Goal: Task Accomplishment & Management: Use online tool/utility

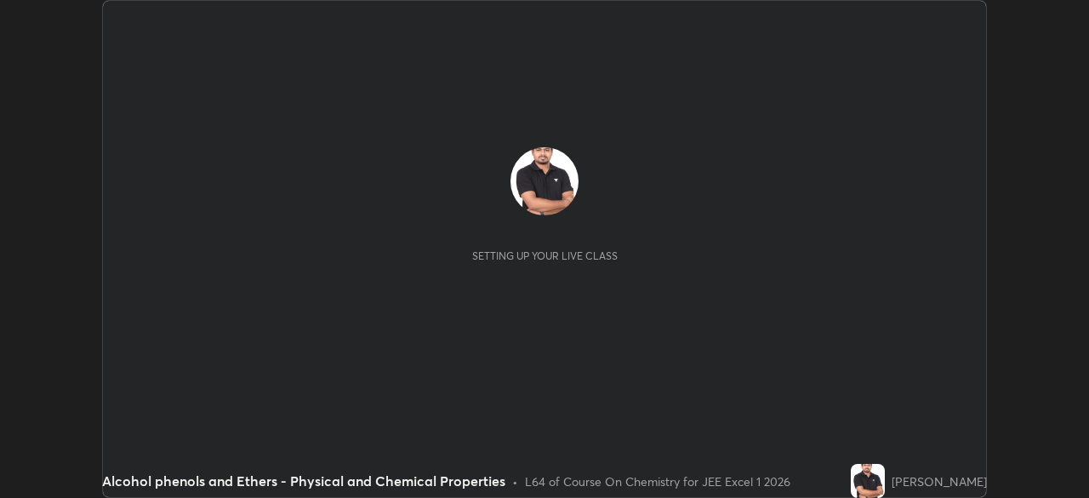
scroll to position [498, 1088]
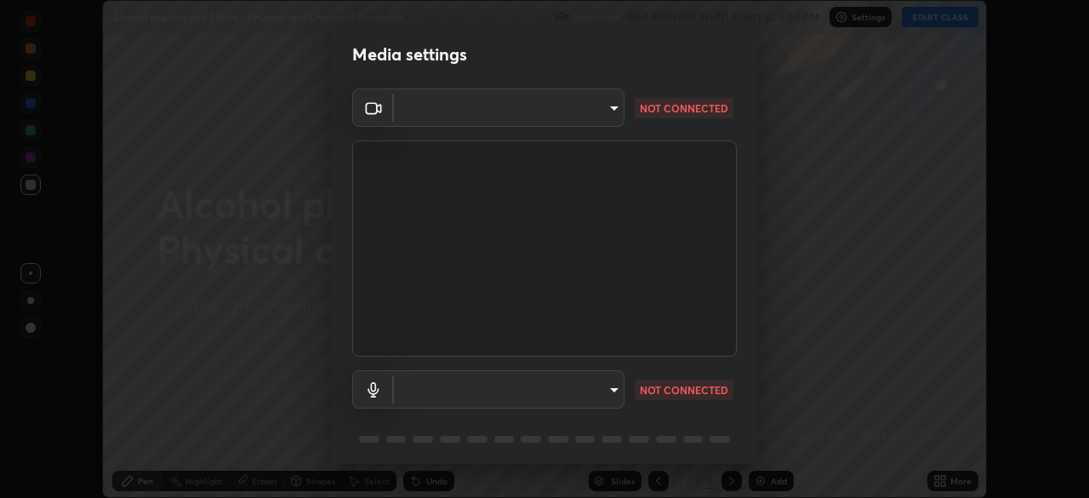
type input "b7be3d6cdc140e722cc9de4be8502babc520c6cce0c95a8ddfe4c3679804a010"
type input "default"
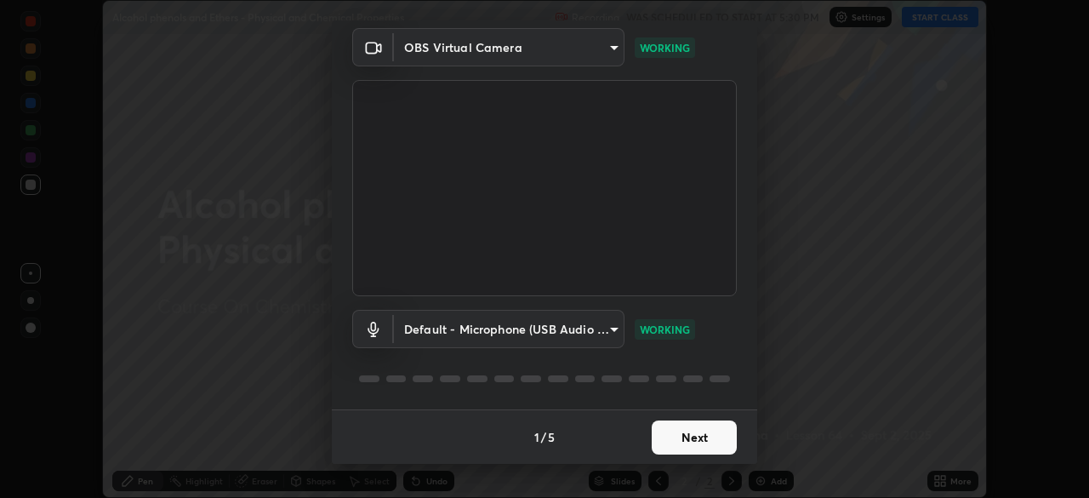
click at [698, 437] on button "Next" at bounding box center [694, 437] width 85 height 34
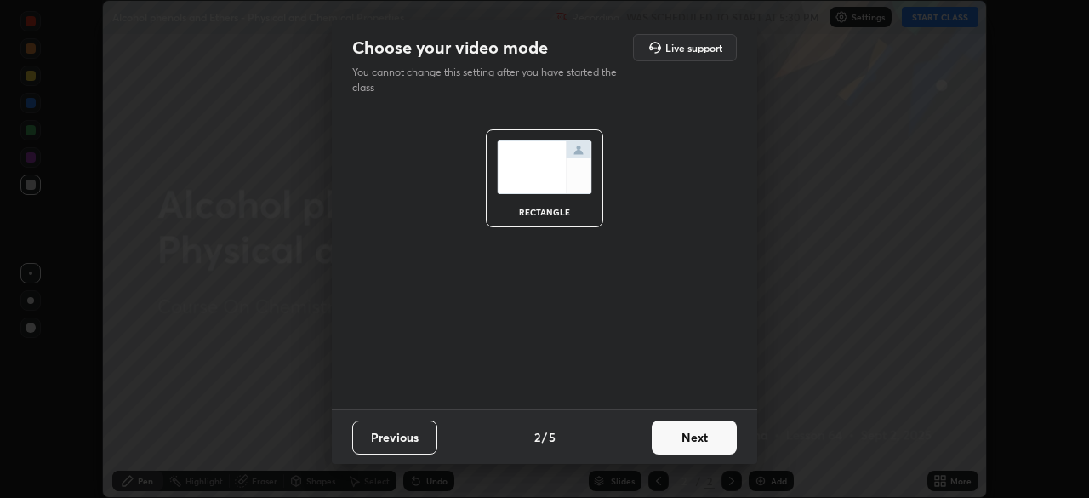
click at [701, 437] on button "Next" at bounding box center [694, 437] width 85 height 34
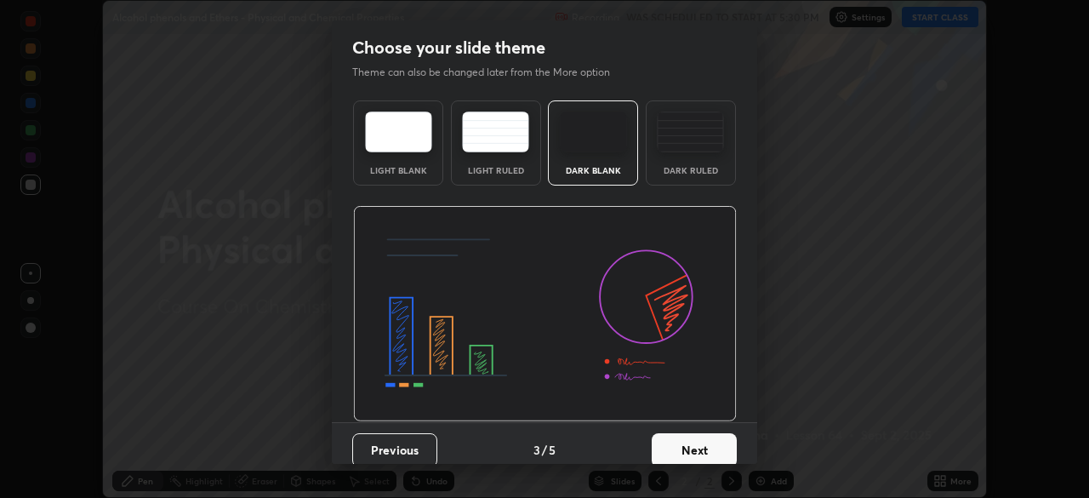
click at [702, 440] on button "Next" at bounding box center [694, 450] width 85 height 34
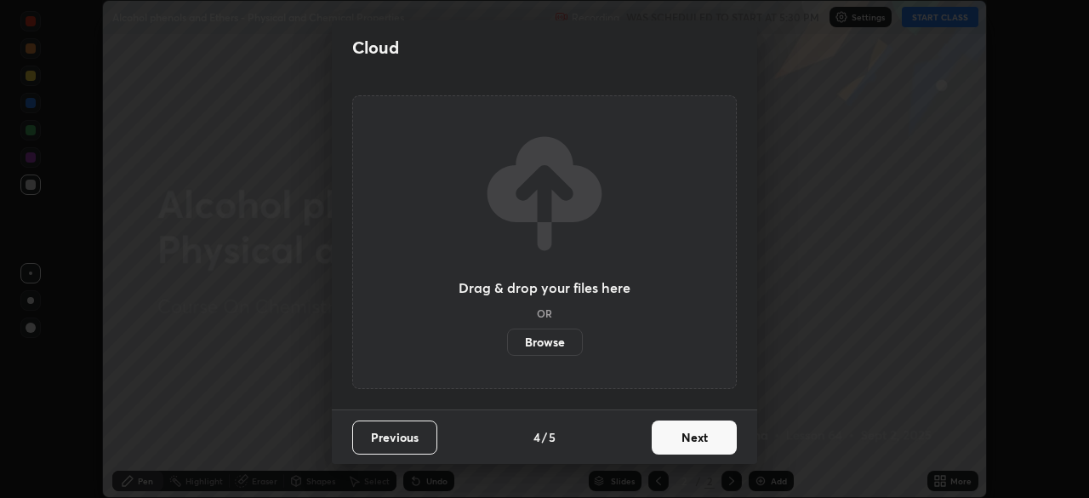
click at [699, 440] on button "Next" at bounding box center [694, 437] width 85 height 34
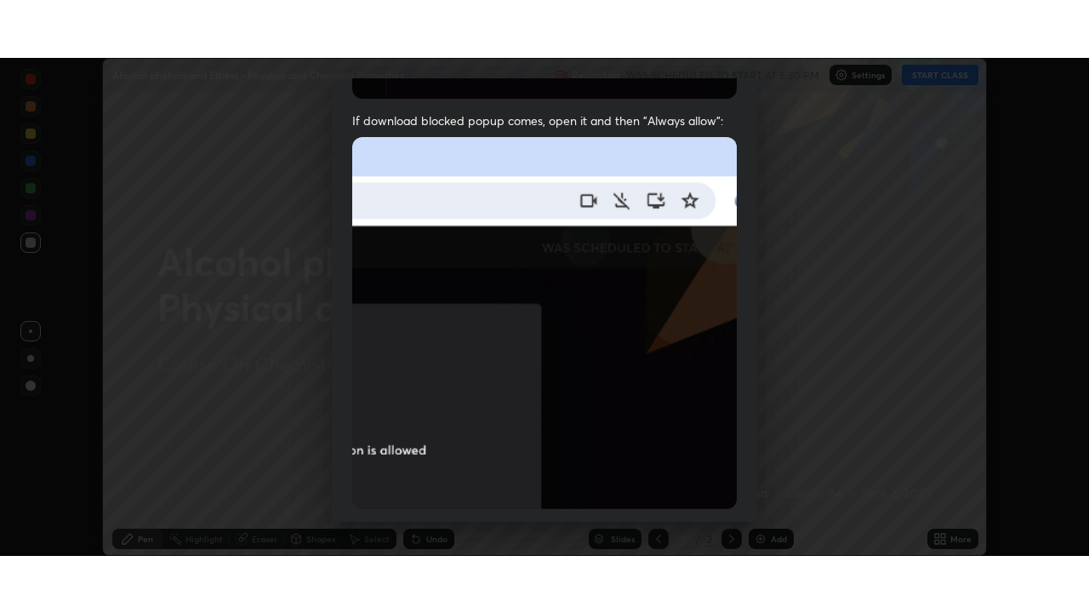
scroll to position [408, 0]
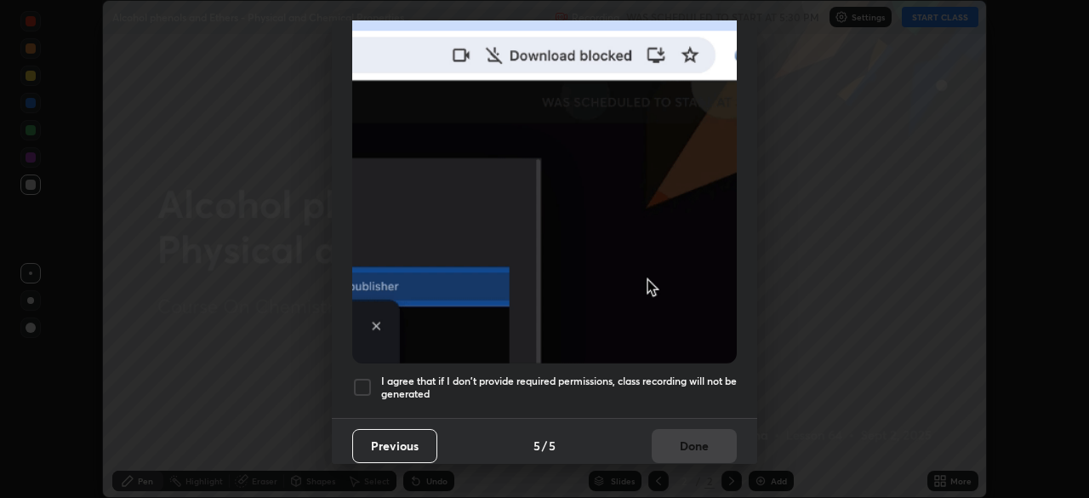
click at [365, 380] on div at bounding box center [362, 387] width 20 height 20
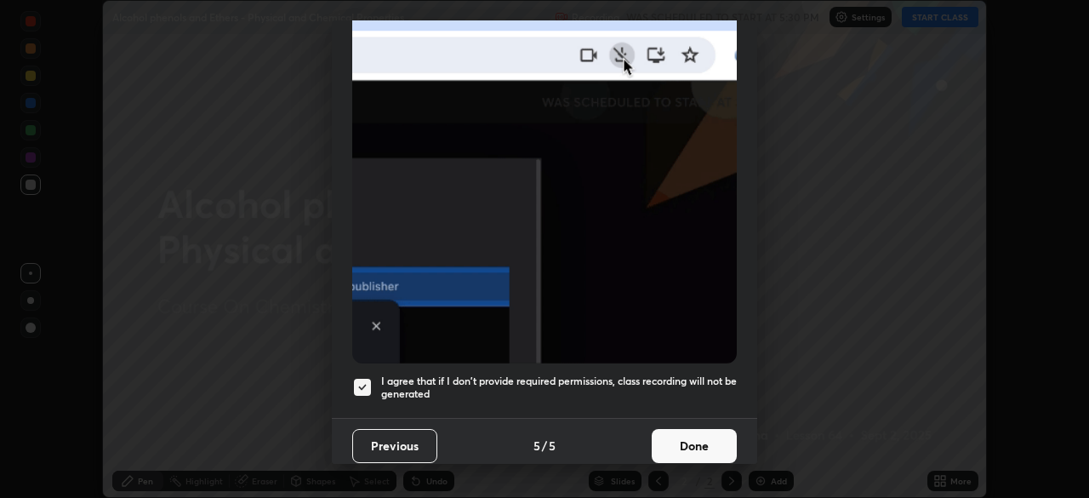
click at [699, 431] on button "Done" at bounding box center [694, 446] width 85 height 34
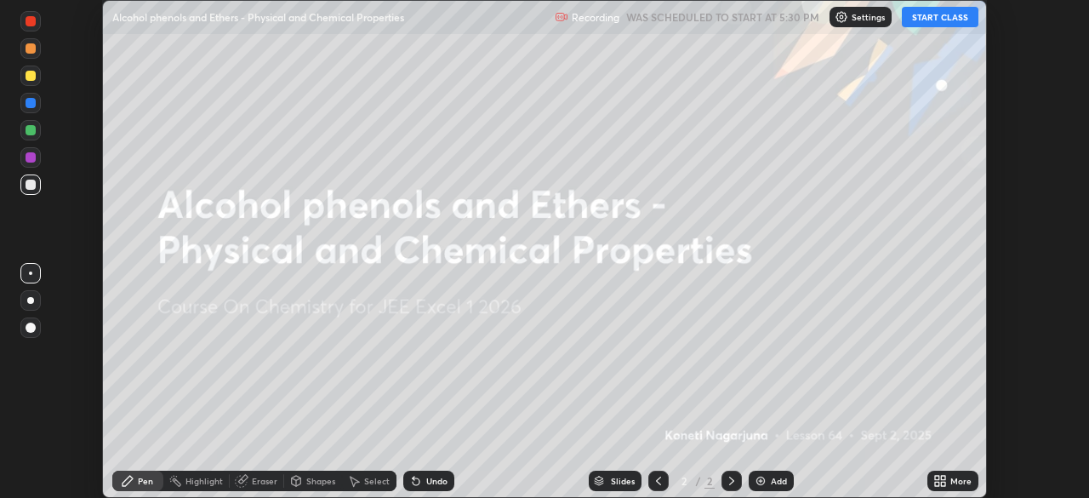
click at [937, 20] on button "START CLASS" at bounding box center [940, 17] width 77 height 20
click at [762, 482] on img at bounding box center [761, 481] width 14 height 14
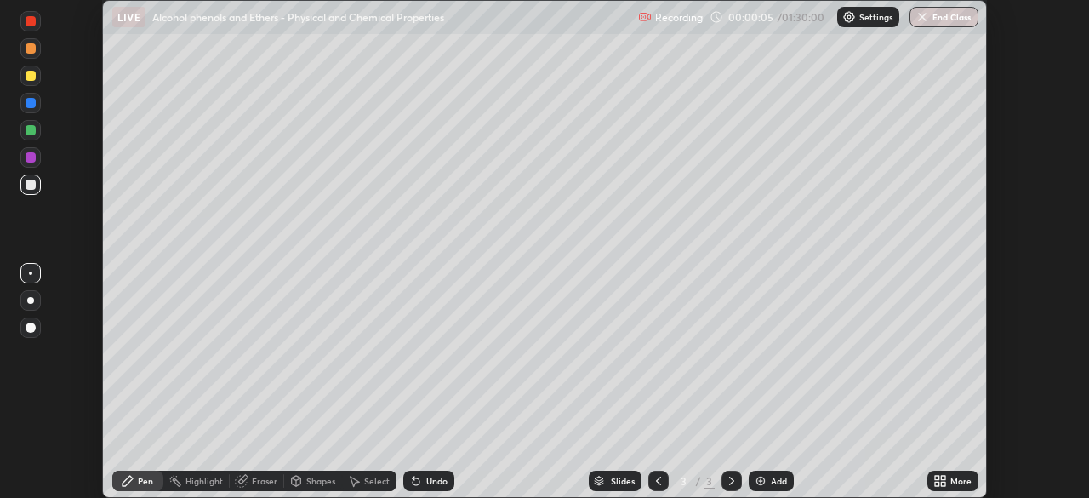
click at [767, 477] on div "Add" at bounding box center [771, 481] width 45 height 20
click at [771, 480] on div "Add" at bounding box center [779, 481] width 16 height 9
click at [771, 481] on div "Add" at bounding box center [779, 481] width 16 height 9
click at [768, 480] on div "Add" at bounding box center [771, 481] width 45 height 20
click at [771, 478] on div "Add" at bounding box center [779, 481] width 16 height 9
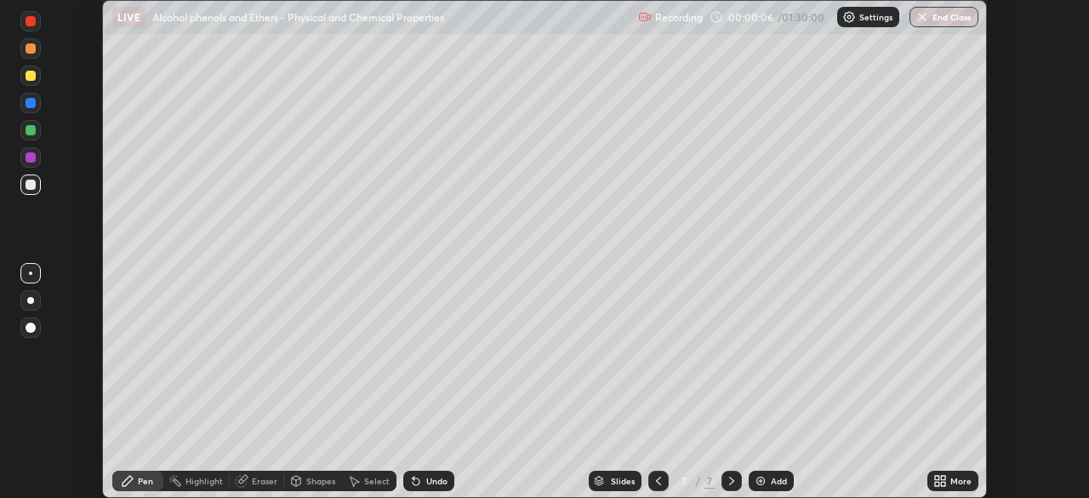
click at [774, 477] on div "Add" at bounding box center [779, 481] width 16 height 9
click at [771, 479] on div "Add" at bounding box center [779, 481] width 16 height 9
click at [767, 478] on div "Add" at bounding box center [771, 481] width 45 height 20
click at [766, 474] on div "Add" at bounding box center [771, 481] width 45 height 20
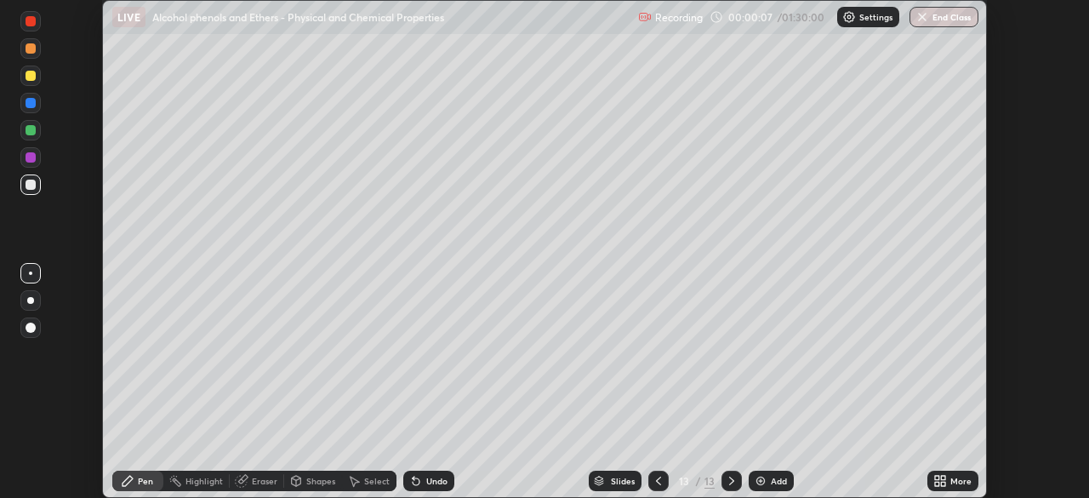
click at [764, 477] on img at bounding box center [761, 481] width 14 height 14
click at [764, 476] on img at bounding box center [761, 481] width 14 height 14
click at [654, 475] on icon at bounding box center [659, 481] width 14 height 14
click at [658, 474] on icon at bounding box center [659, 481] width 14 height 14
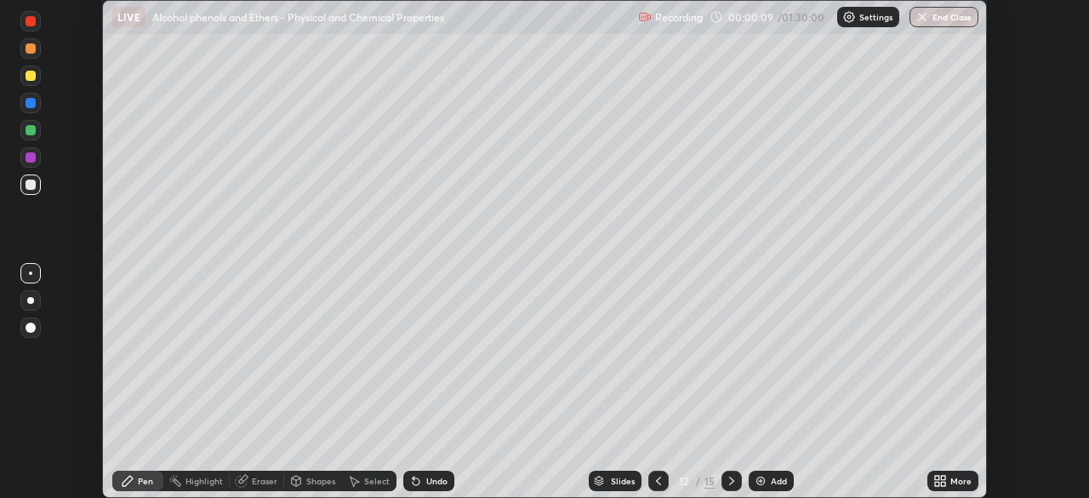
click at [659, 478] on icon at bounding box center [659, 481] width 14 height 14
click at [657, 477] on icon at bounding box center [659, 481] width 14 height 14
click at [656, 481] on icon at bounding box center [659, 481] width 14 height 14
click at [656, 482] on icon at bounding box center [658, 481] width 5 height 9
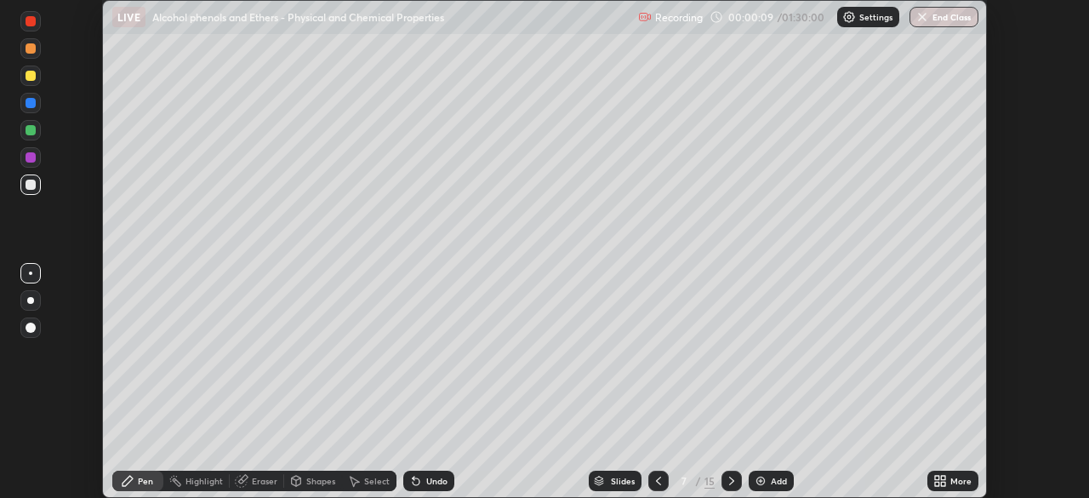
click at [658, 481] on icon at bounding box center [659, 481] width 14 height 14
click at [657, 482] on icon at bounding box center [659, 481] width 14 height 14
click at [656, 481] on icon at bounding box center [659, 481] width 14 height 14
click at [656, 483] on icon at bounding box center [659, 481] width 14 height 14
click at [937, 477] on icon at bounding box center [937, 478] width 4 height 4
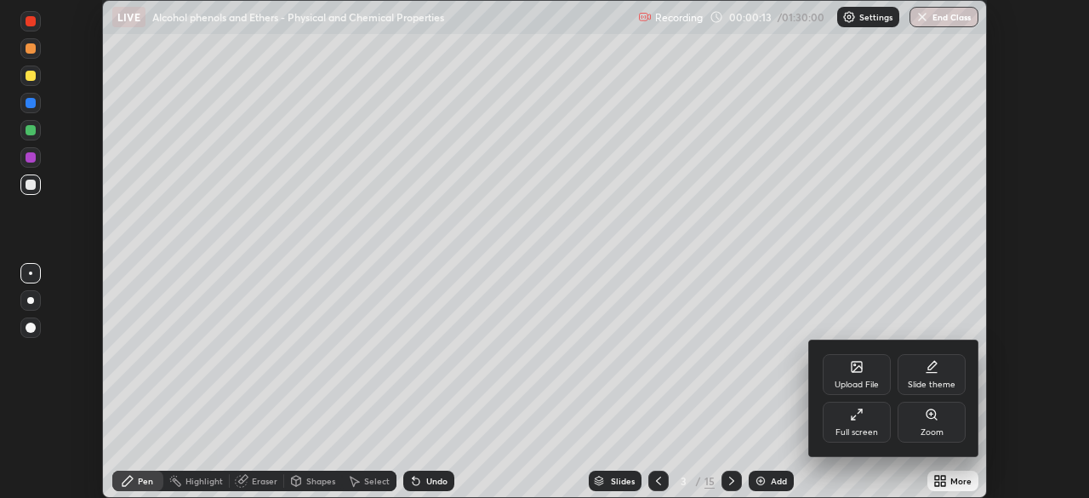
click at [859, 421] on div "Full screen" at bounding box center [857, 422] width 68 height 41
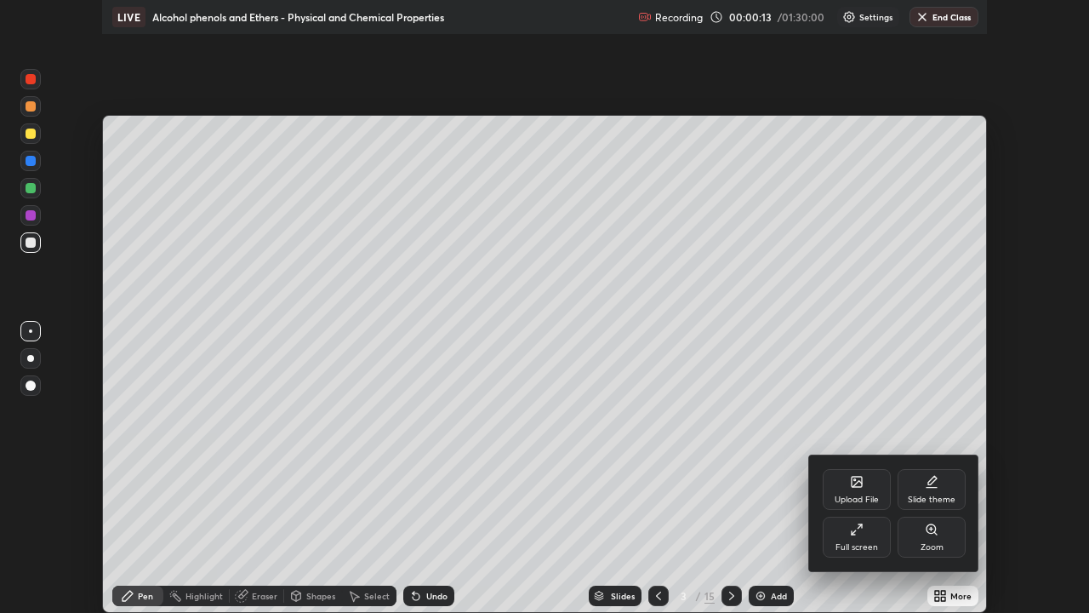
scroll to position [613, 1089]
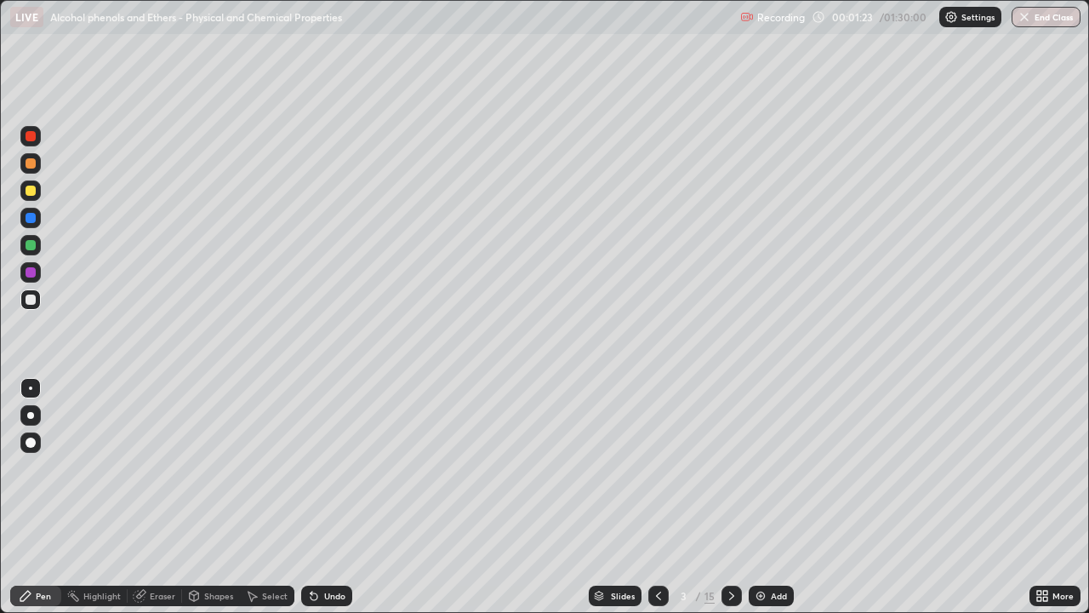
click at [30, 273] on div at bounding box center [31, 272] width 10 height 10
click at [312, 497] on icon at bounding box center [314, 596] width 7 height 7
click at [311, 497] on icon at bounding box center [314, 596] width 7 height 7
click at [314, 497] on icon at bounding box center [314, 596] width 14 height 14
click at [316, 497] on icon at bounding box center [314, 596] width 14 height 14
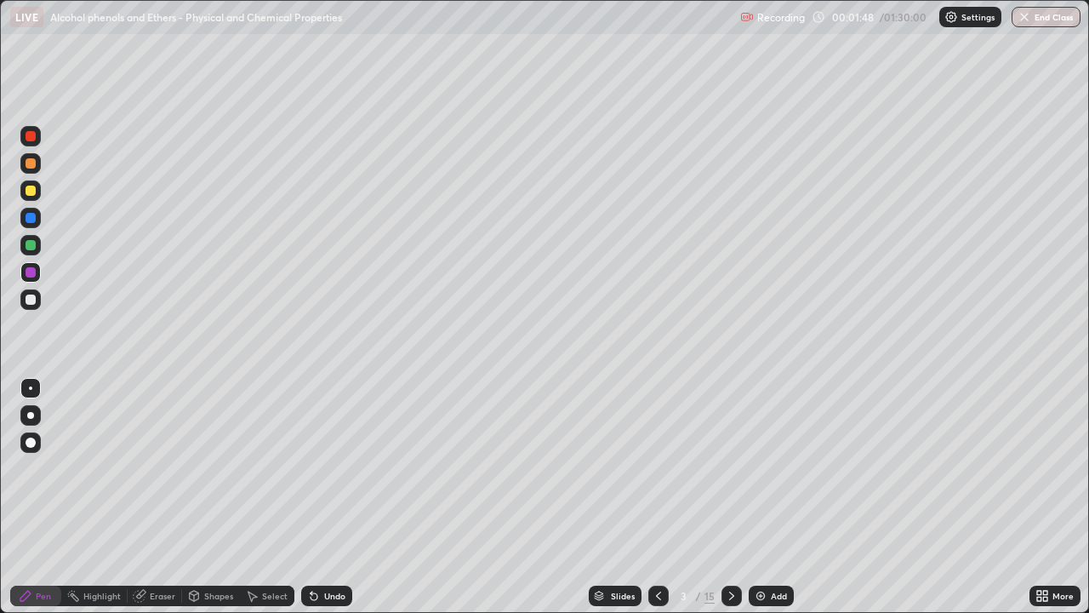
click at [315, 497] on icon at bounding box center [314, 596] width 7 height 7
click at [311, 497] on icon at bounding box center [314, 596] width 7 height 7
click at [316, 497] on icon at bounding box center [314, 596] width 14 height 14
click at [314, 497] on icon at bounding box center [314, 596] width 7 height 7
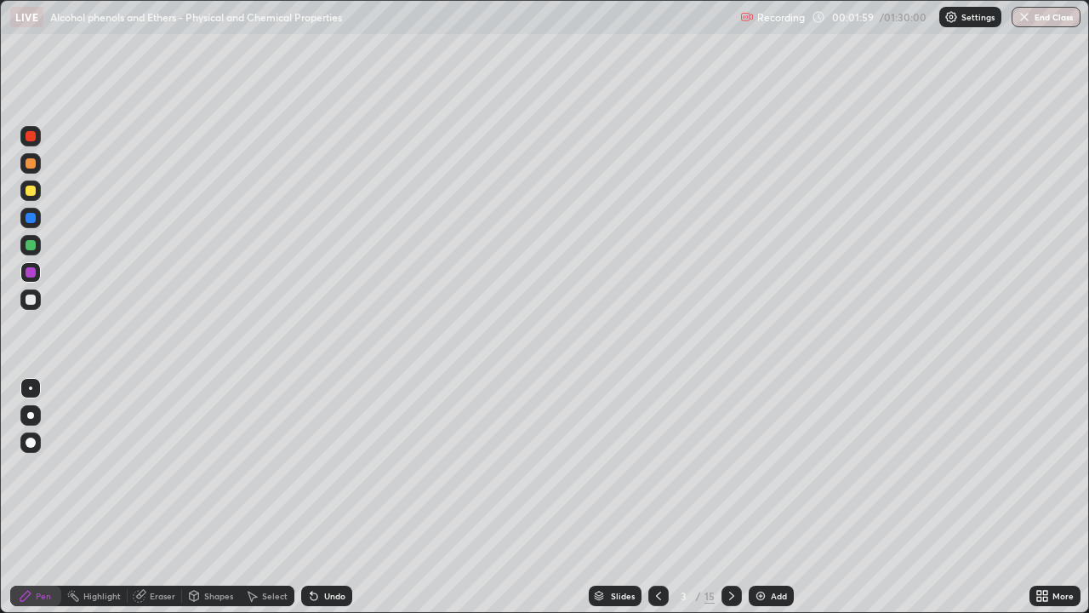
click at [314, 497] on icon at bounding box center [314, 596] width 7 height 7
click at [32, 187] on div at bounding box center [31, 191] width 10 height 10
click at [31, 133] on div at bounding box center [31, 136] width 10 height 10
click at [29, 241] on div at bounding box center [31, 245] width 10 height 10
click at [31, 160] on div at bounding box center [31, 163] width 10 height 10
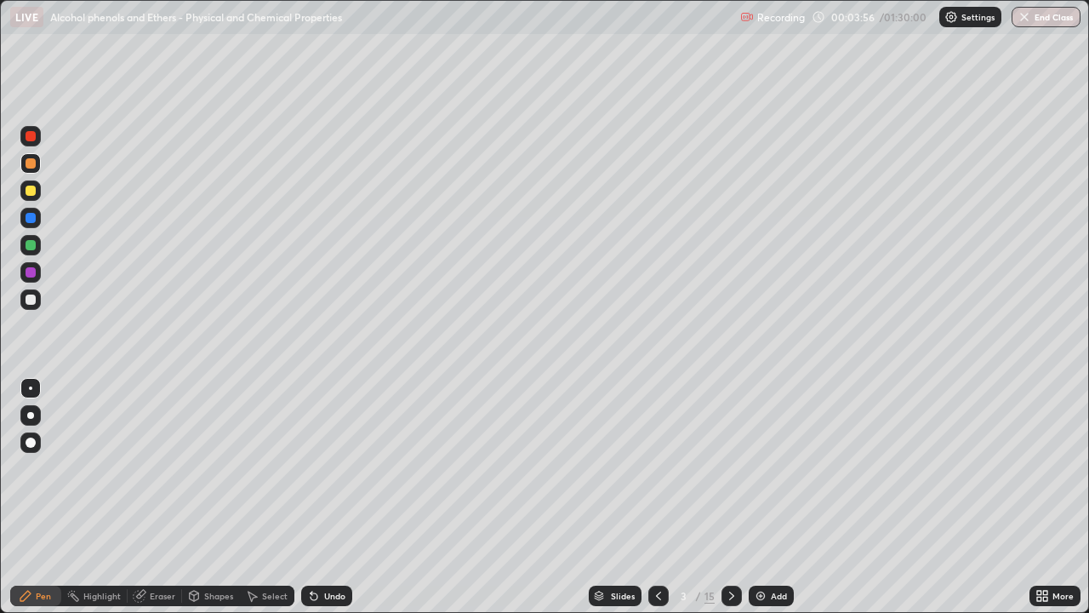
click at [27, 159] on div at bounding box center [31, 163] width 10 height 10
click at [28, 133] on div at bounding box center [31, 136] width 10 height 10
click at [31, 298] on div at bounding box center [31, 299] width 10 height 10
click at [337, 497] on div "Undo" at bounding box center [334, 595] width 21 height 9
click at [342, 497] on div "Undo" at bounding box center [334, 595] width 21 height 9
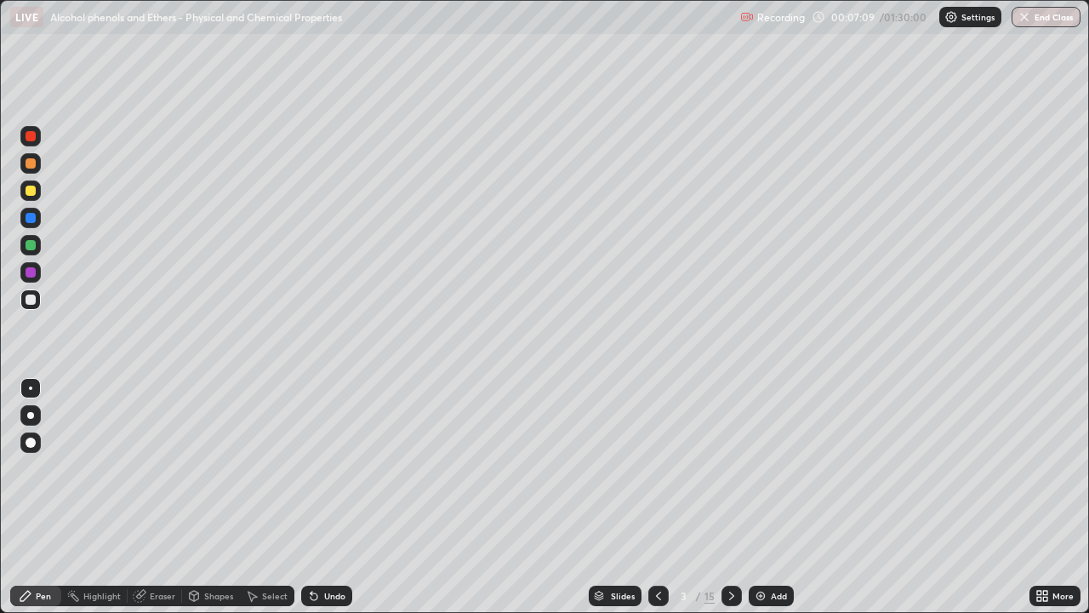
click at [328, 497] on div "Undo" at bounding box center [334, 595] width 21 height 9
click at [730, 497] on icon at bounding box center [732, 596] width 14 height 14
click at [27, 191] on div at bounding box center [31, 191] width 10 height 10
click at [732, 497] on icon at bounding box center [732, 596] width 14 height 14
click at [654, 497] on icon at bounding box center [659, 596] width 14 height 14
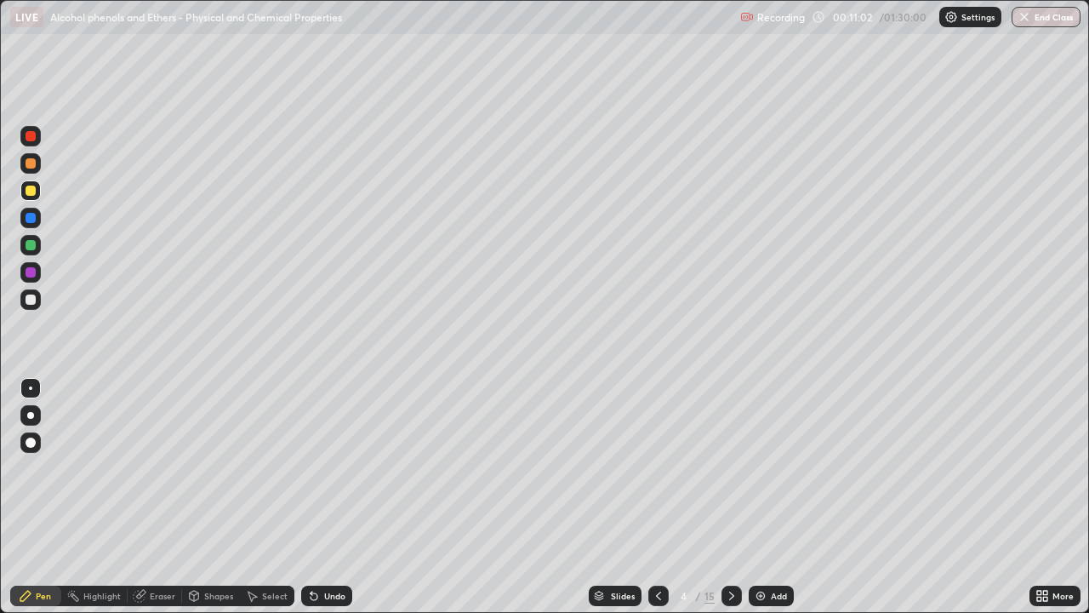
click at [657, 497] on icon at bounding box center [658, 595] width 5 height 9
click at [1018, 497] on div "Slides 3 / 15 Add" at bounding box center [690, 596] width 677 height 34
click at [1030, 497] on div "More" at bounding box center [1055, 596] width 51 height 34
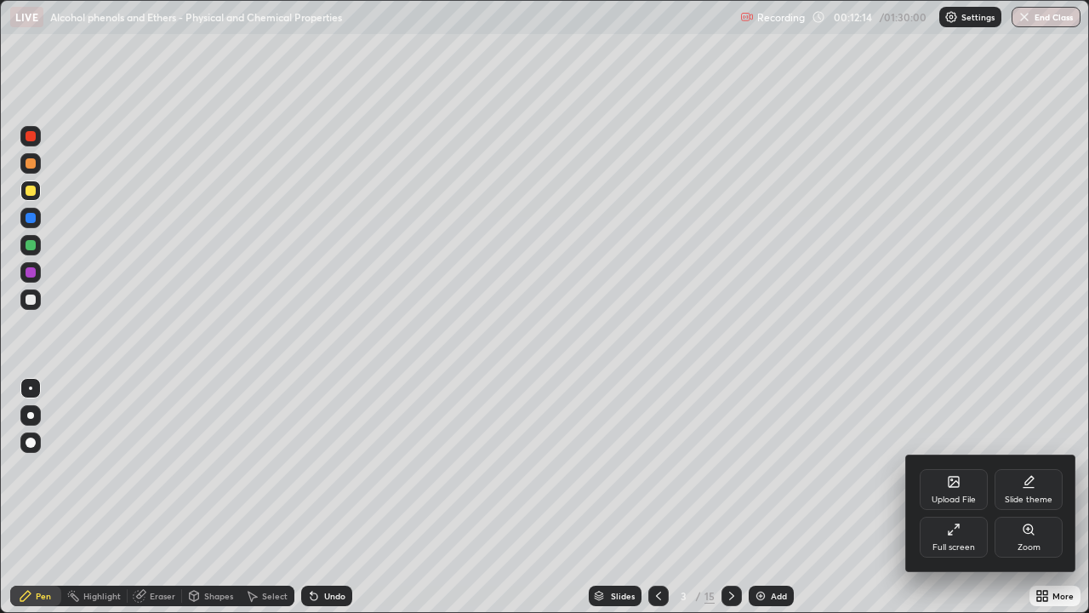
click at [1024, 497] on div "Zoom" at bounding box center [1029, 537] width 68 height 41
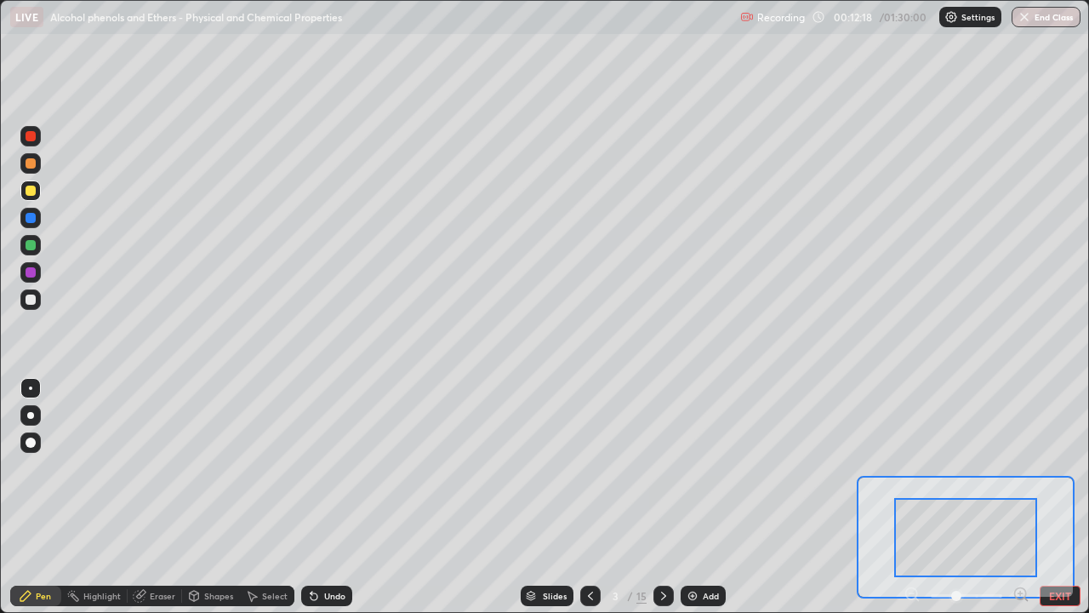
click at [911, 497] on div at bounding box center [967, 595] width 126 height 20
click at [1055, 497] on button "EXIT" at bounding box center [1060, 595] width 41 height 20
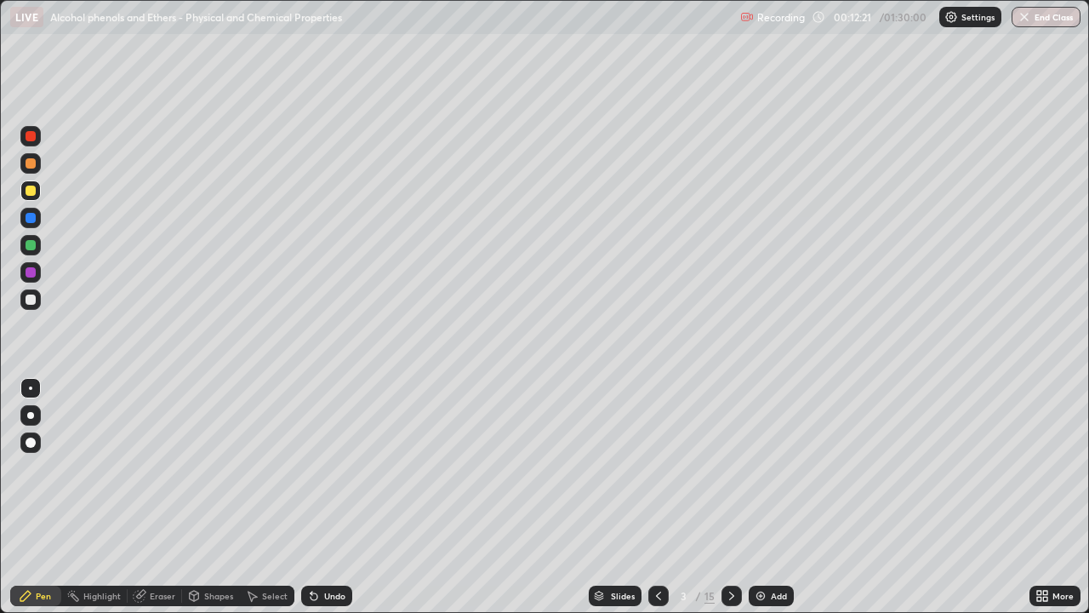
click at [1018, 497] on div "Slides 3 / 15 Add" at bounding box center [690, 596] width 677 height 34
click at [730, 497] on icon at bounding box center [732, 596] width 14 height 14
click at [729, 497] on icon at bounding box center [732, 596] width 14 height 14
click at [29, 136] on div at bounding box center [31, 136] width 10 height 10
click at [27, 193] on div at bounding box center [31, 191] width 10 height 10
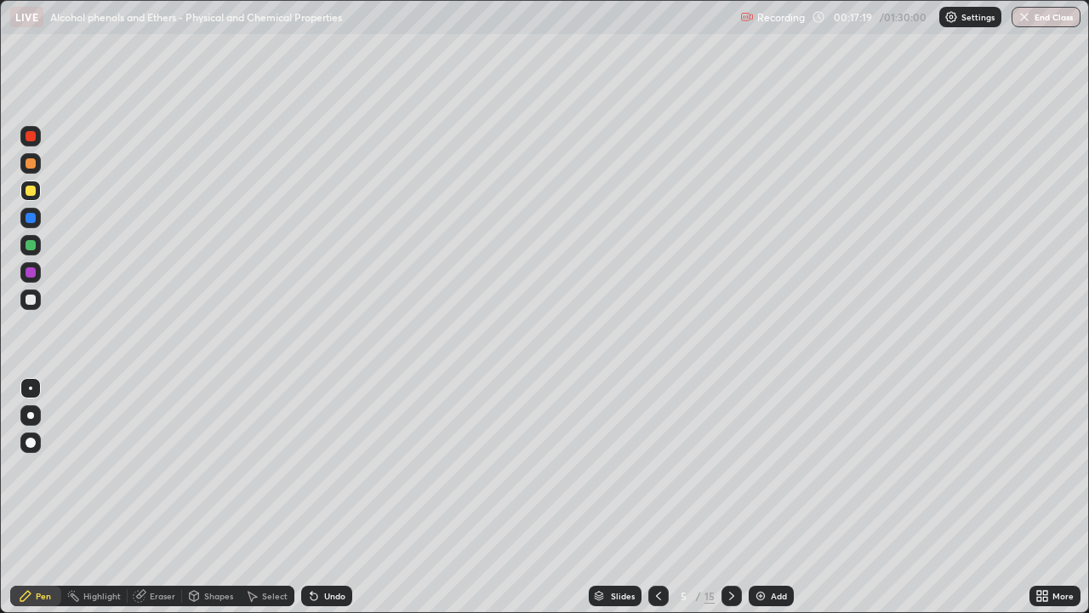
click at [311, 497] on icon at bounding box center [314, 596] width 7 height 7
click at [316, 497] on icon at bounding box center [314, 596] width 14 height 14
click at [340, 497] on div "Undo" at bounding box center [334, 595] width 21 height 9
click at [32, 246] on div at bounding box center [31, 245] width 10 height 10
click at [27, 299] on div at bounding box center [31, 299] width 10 height 10
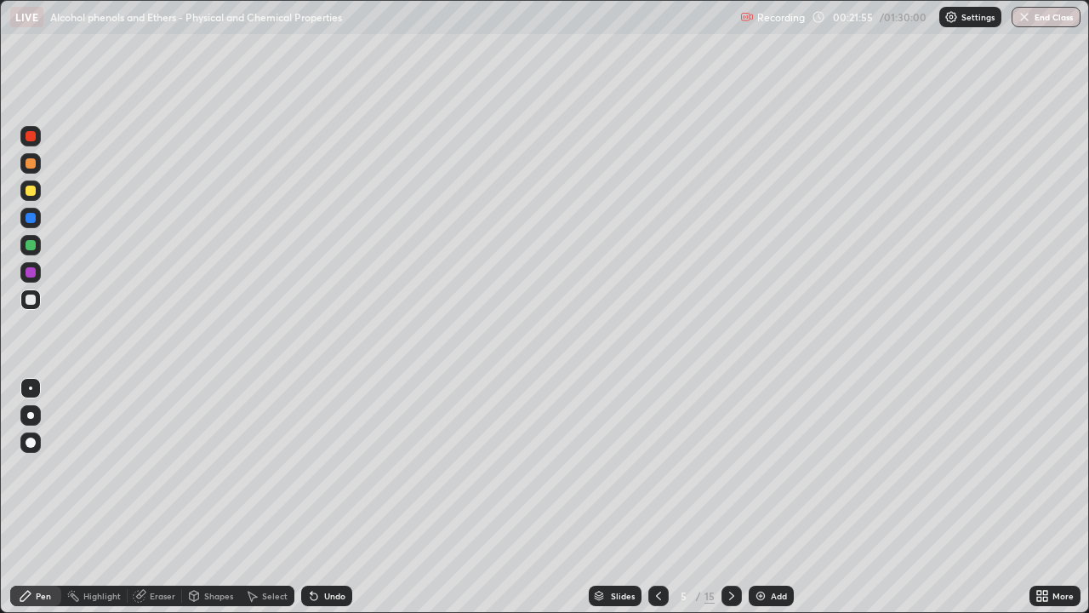
click at [152, 497] on div "Eraser" at bounding box center [163, 595] width 26 height 9
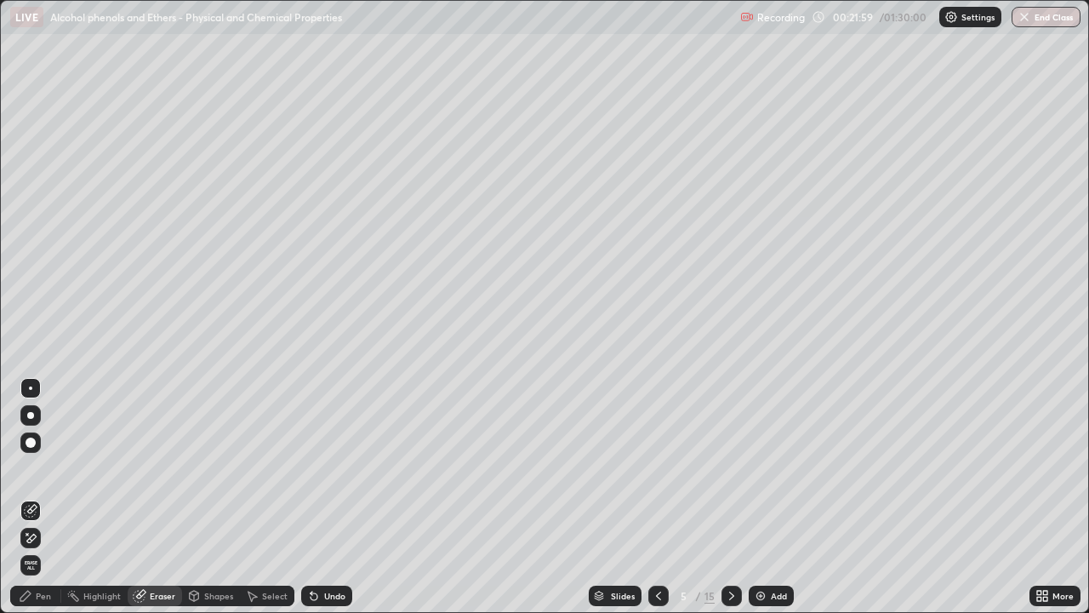
click at [37, 497] on div "Pen" at bounding box center [35, 595] width 51 height 20
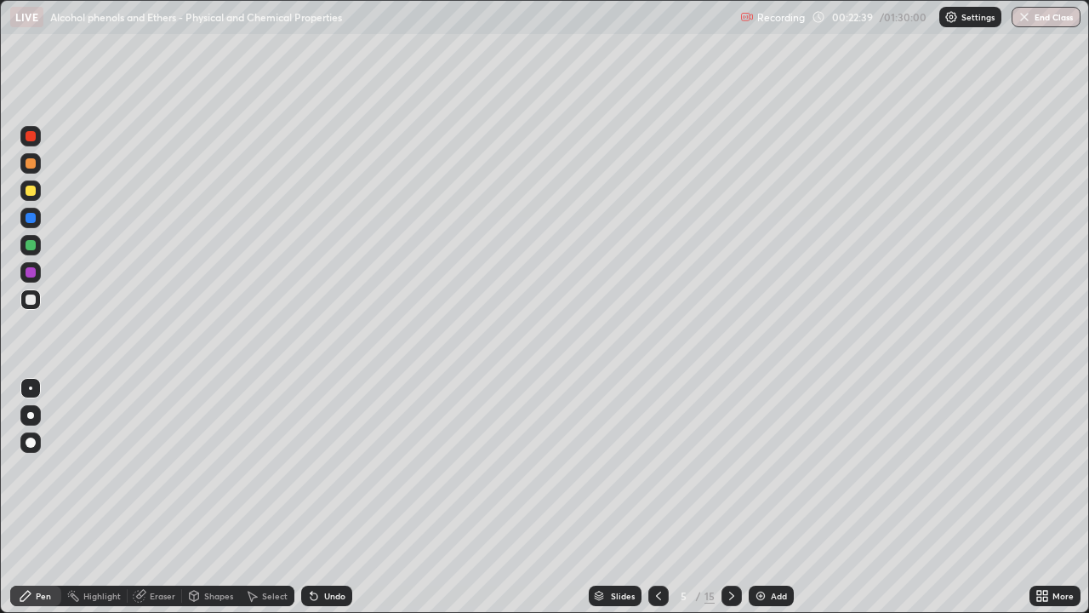
click at [730, 497] on icon at bounding box center [731, 595] width 5 height 9
click at [30, 220] on div at bounding box center [31, 218] width 10 height 10
click at [657, 497] on icon at bounding box center [659, 596] width 14 height 14
click at [728, 497] on icon at bounding box center [732, 596] width 14 height 14
click at [329, 497] on div "Undo" at bounding box center [334, 595] width 21 height 9
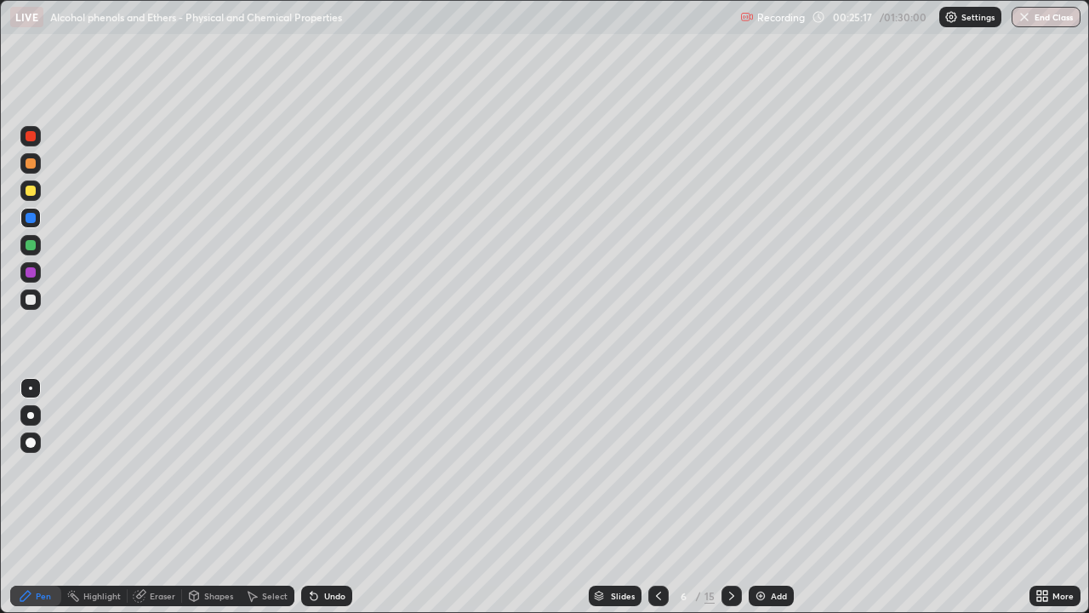
click at [331, 497] on div "Undo" at bounding box center [334, 595] width 21 height 9
click at [332, 497] on div "Undo" at bounding box center [334, 595] width 21 height 9
click at [333, 497] on div "Undo" at bounding box center [334, 595] width 21 height 9
click at [730, 497] on icon at bounding box center [732, 596] width 14 height 14
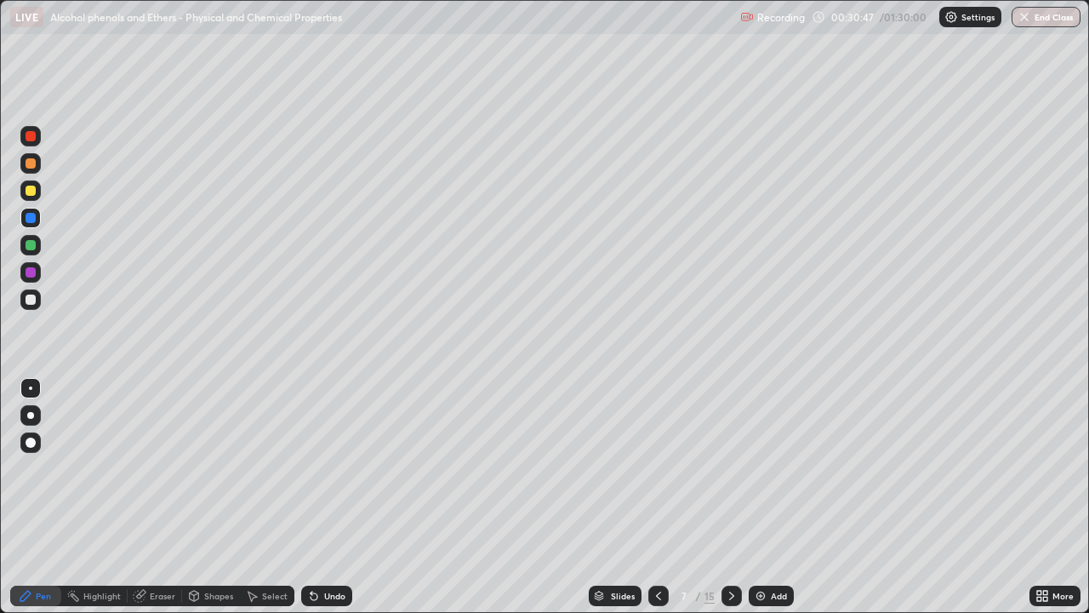
click at [31, 134] on div at bounding box center [31, 136] width 10 height 10
click at [332, 497] on div "Undo" at bounding box center [334, 595] width 21 height 9
click at [333, 497] on div "Undo" at bounding box center [334, 595] width 21 height 9
click at [311, 497] on icon at bounding box center [314, 596] width 7 height 7
click at [318, 497] on div "Undo" at bounding box center [326, 595] width 51 height 20
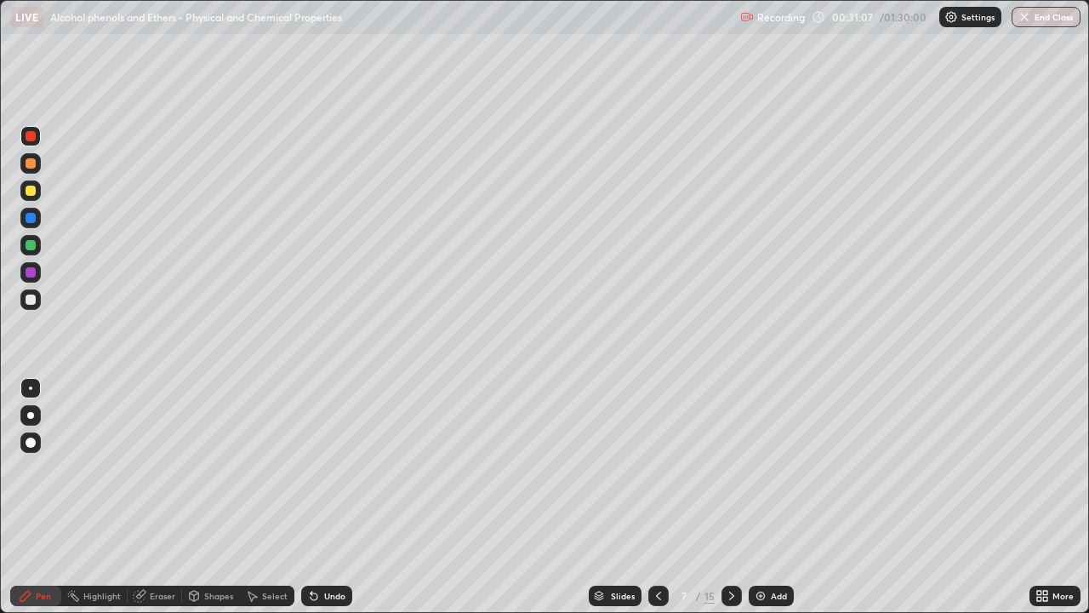
click at [311, 497] on icon at bounding box center [314, 596] width 7 height 7
click at [33, 165] on div at bounding box center [31, 163] width 10 height 10
click at [32, 215] on div at bounding box center [31, 218] width 10 height 10
click at [31, 301] on div at bounding box center [31, 299] width 10 height 10
click at [152, 497] on div "Eraser" at bounding box center [163, 595] width 26 height 9
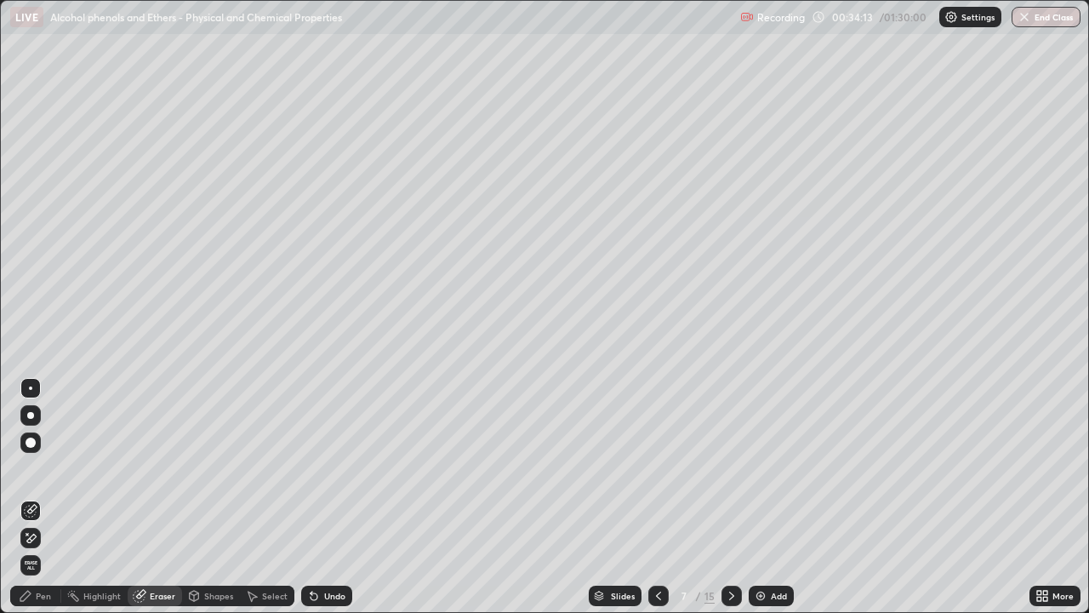
click at [35, 497] on div "Pen" at bounding box center [35, 595] width 51 height 20
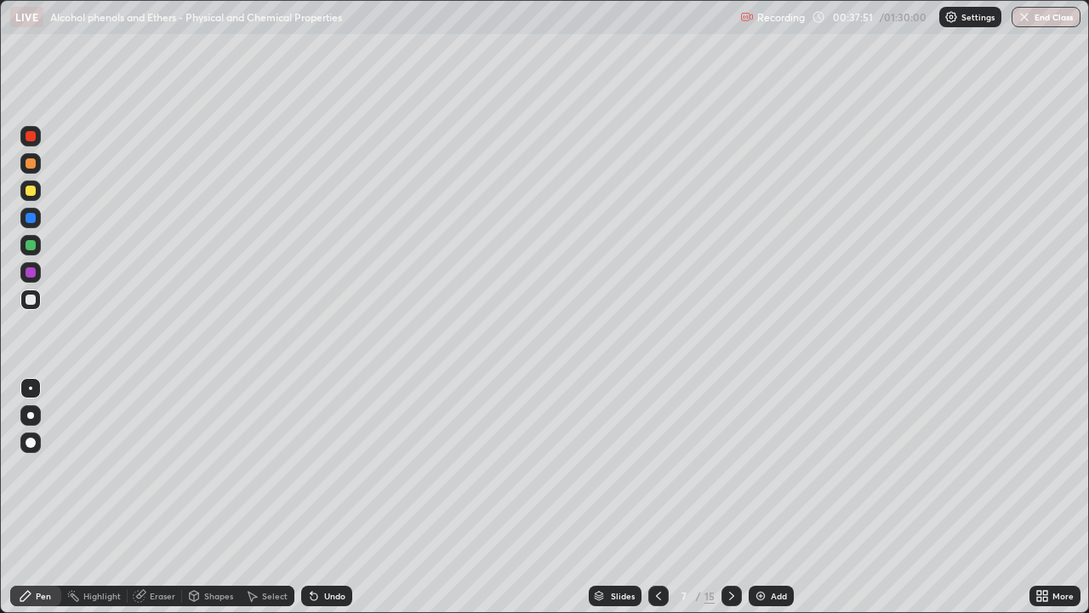
click at [150, 497] on div "Eraser" at bounding box center [163, 595] width 26 height 9
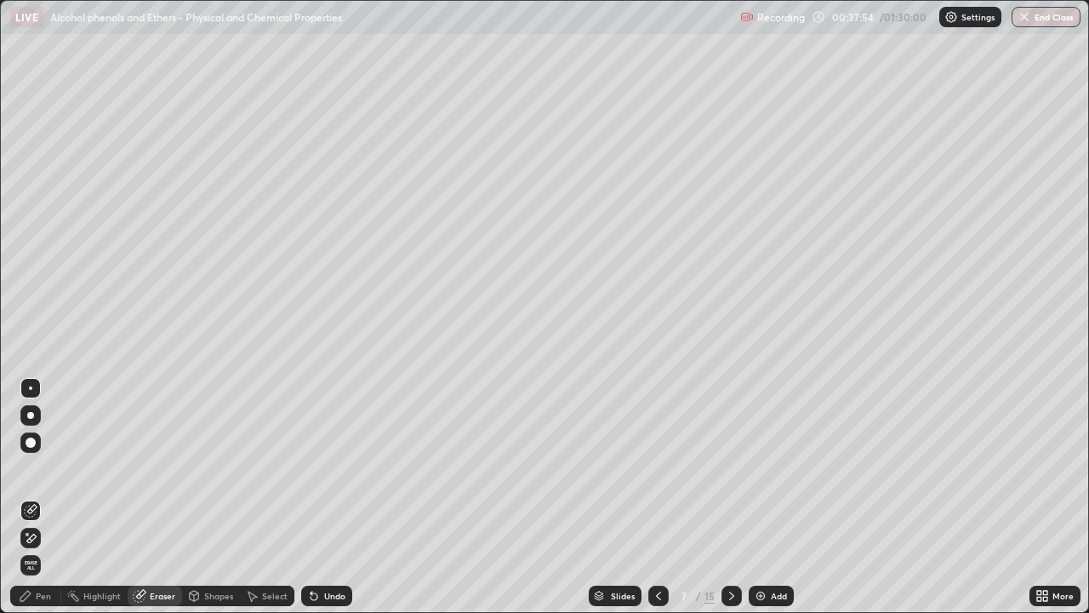
click at [36, 497] on div "Pen" at bounding box center [43, 595] width 15 height 9
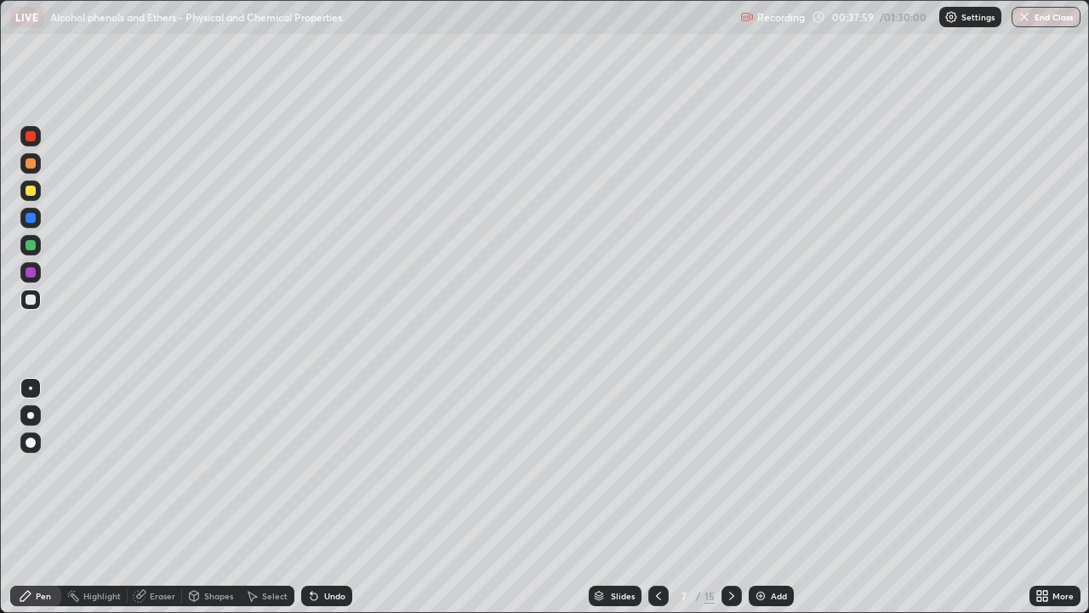
click at [731, 497] on icon at bounding box center [731, 595] width 5 height 9
click at [317, 497] on icon at bounding box center [314, 596] width 14 height 14
click at [33, 245] on div at bounding box center [31, 245] width 10 height 10
click at [733, 497] on icon at bounding box center [732, 596] width 14 height 14
click at [29, 192] on div at bounding box center [31, 191] width 10 height 10
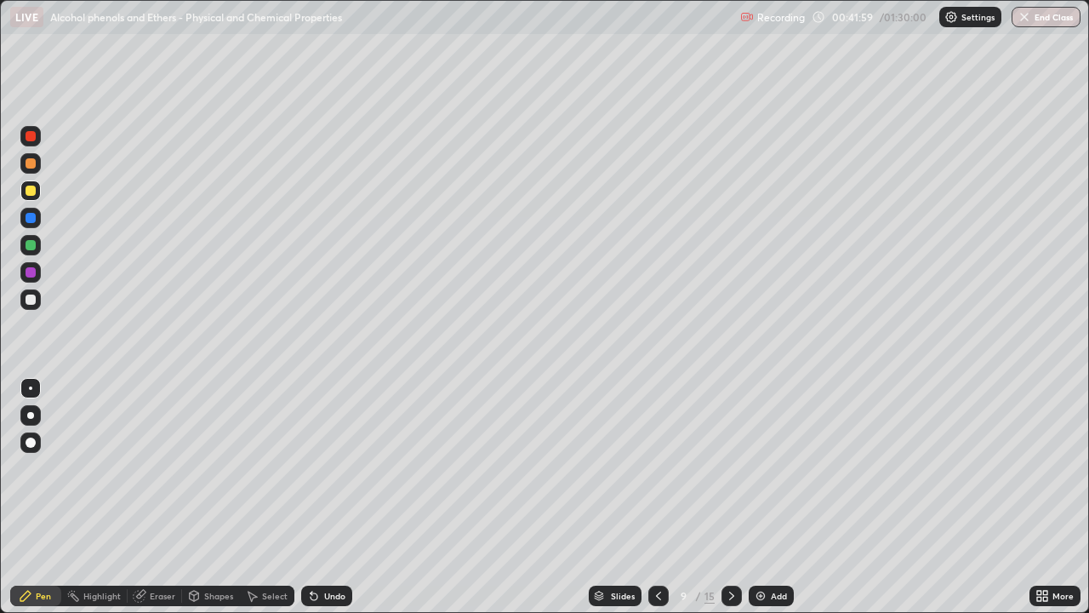
click at [27, 165] on div at bounding box center [31, 163] width 10 height 10
click at [333, 497] on div "Undo" at bounding box center [334, 595] width 21 height 9
click at [28, 243] on div at bounding box center [31, 245] width 10 height 10
click at [31, 297] on div at bounding box center [31, 299] width 10 height 10
click at [730, 497] on icon at bounding box center [732, 596] width 14 height 14
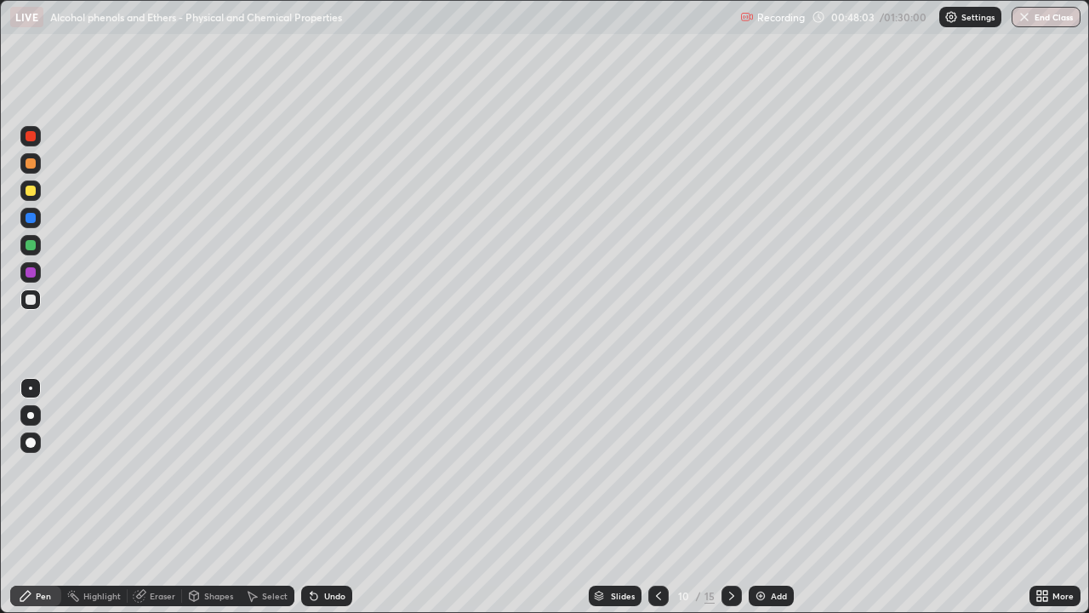
click at [31, 248] on div at bounding box center [31, 245] width 10 height 10
click at [28, 221] on div at bounding box center [31, 218] width 10 height 10
click at [28, 298] on div at bounding box center [31, 299] width 10 height 10
click at [657, 497] on icon at bounding box center [659, 596] width 14 height 14
click at [732, 497] on icon at bounding box center [732, 596] width 14 height 14
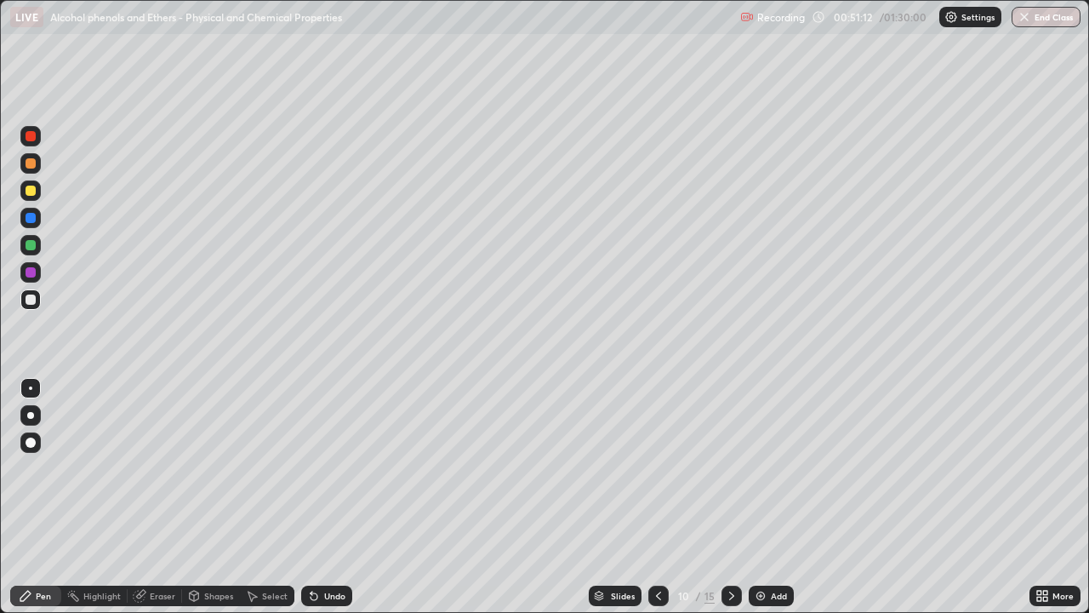
click at [30, 300] on div at bounding box center [31, 299] width 10 height 10
click at [37, 276] on div at bounding box center [30, 272] width 20 height 20
click at [28, 214] on div at bounding box center [31, 218] width 10 height 10
click at [29, 244] on div at bounding box center [31, 245] width 10 height 10
click at [31, 272] on div at bounding box center [31, 272] width 10 height 10
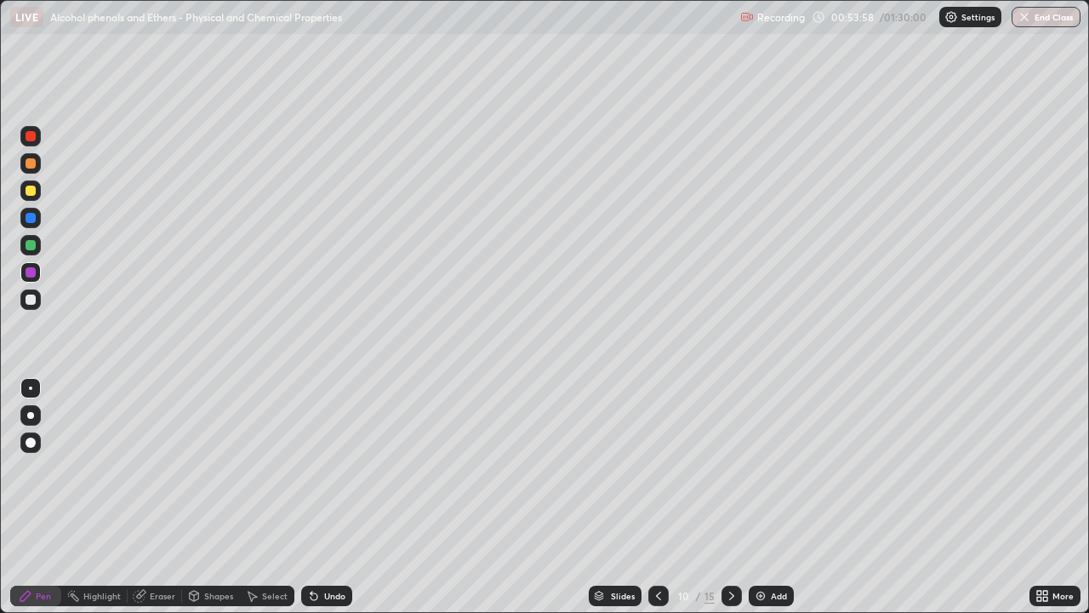
click at [29, 300] on div at bounding box center [31, 299] width 10 height 10
click at [731, 497] on icon at bounding box center [732, 596] width 14 height 14
click at [657, 497] on icon at bounding box center [659, 596] width 14 height 14
click at [656, 497] on icon at bounding box center [658, 595] width 5 height 9
click at [730, 497] on icon at bounding box center [731, 595] width 5 height 9
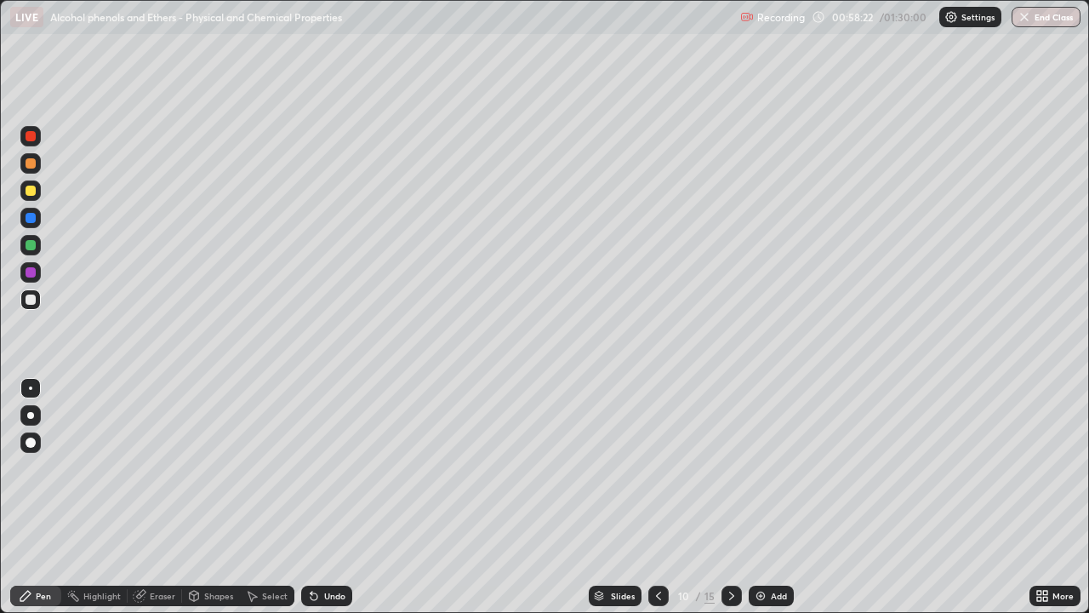
click at [730, 497] on icon at bounding box center [732, 596] width 14 height 14
click at [29, 187] on div at bounding box center [31, 191] width 10 height 10
click at [708, 497] on div "15" at bounding box center [710, 595] width 10 height 15
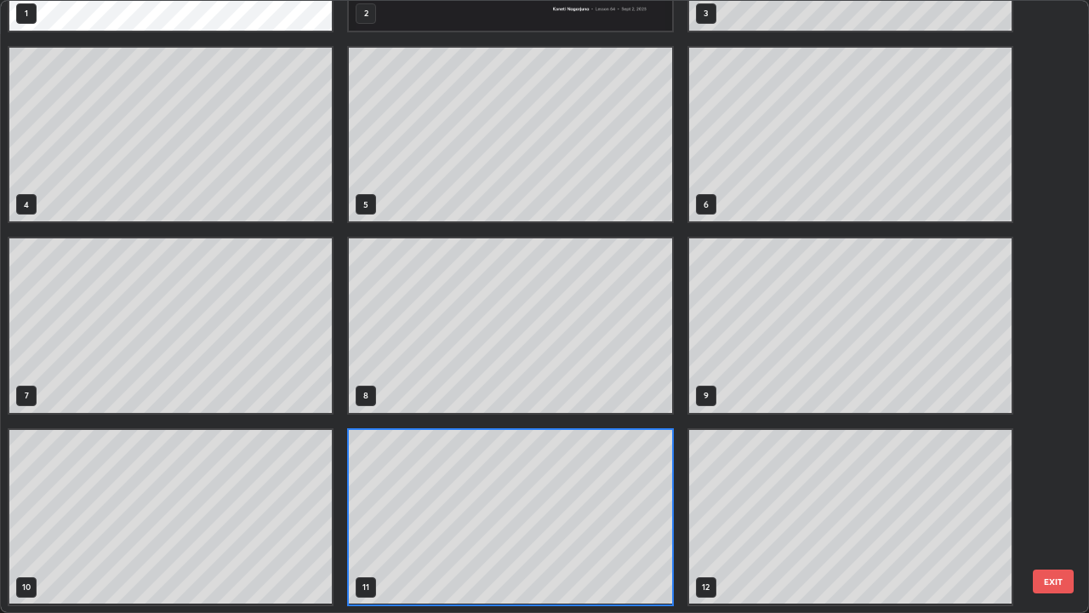
scroll to position [606, 1079]
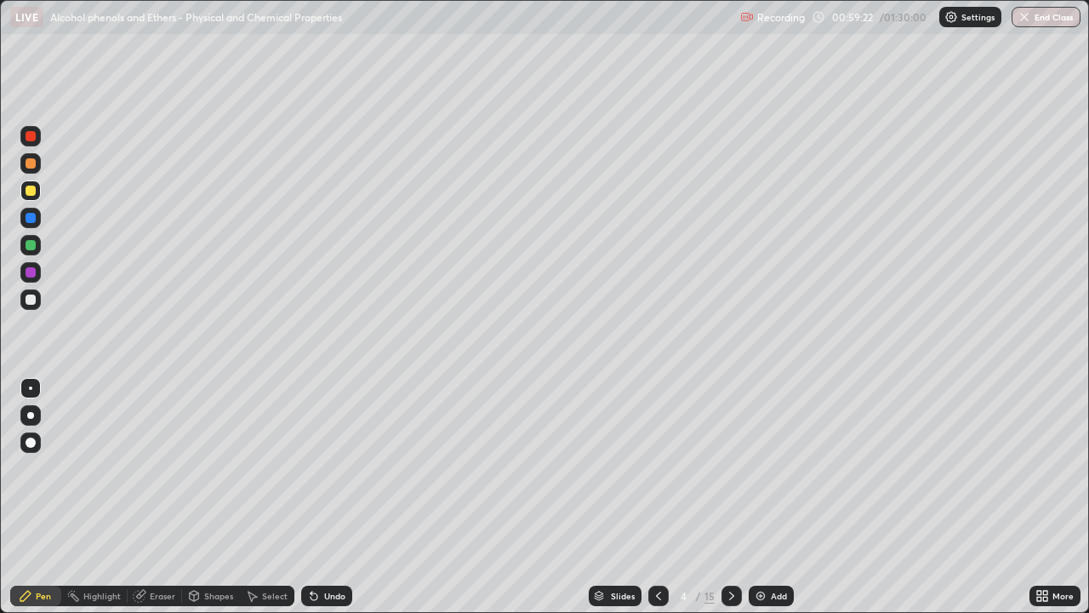
click at [658, 497] on icon at bounding box center [658, 595] width 5 height 9
click at [658, 497] on icon at bounding box center [659, 596] width 14 height 14
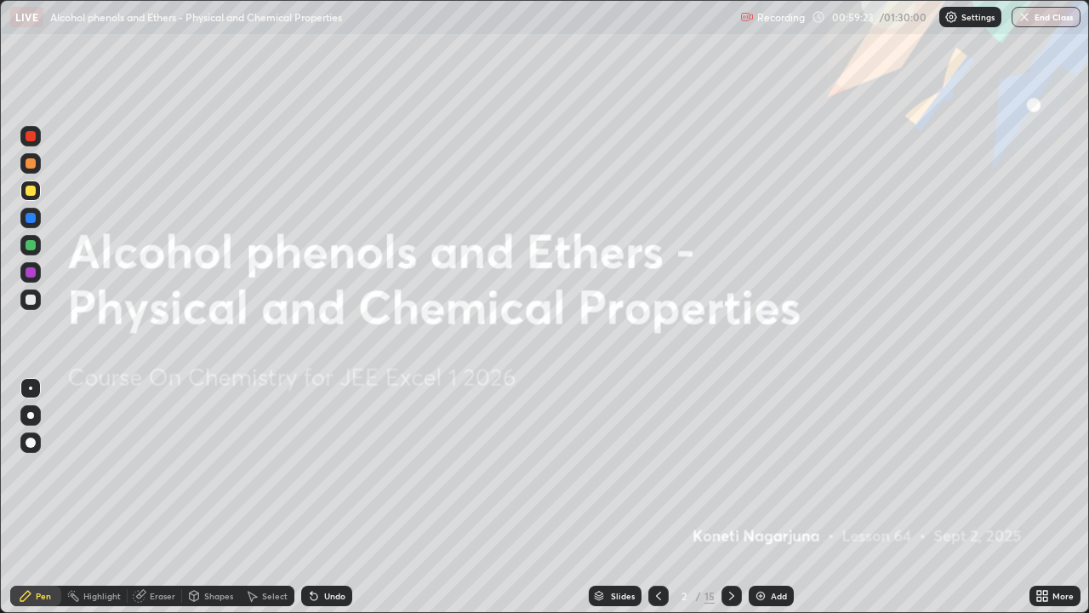
click at [656, 497] on icon at bounding box center [659, 596] width 14 height 14
click at [654, 497] on icon at bounding box center [659, 596] width 14 height 14
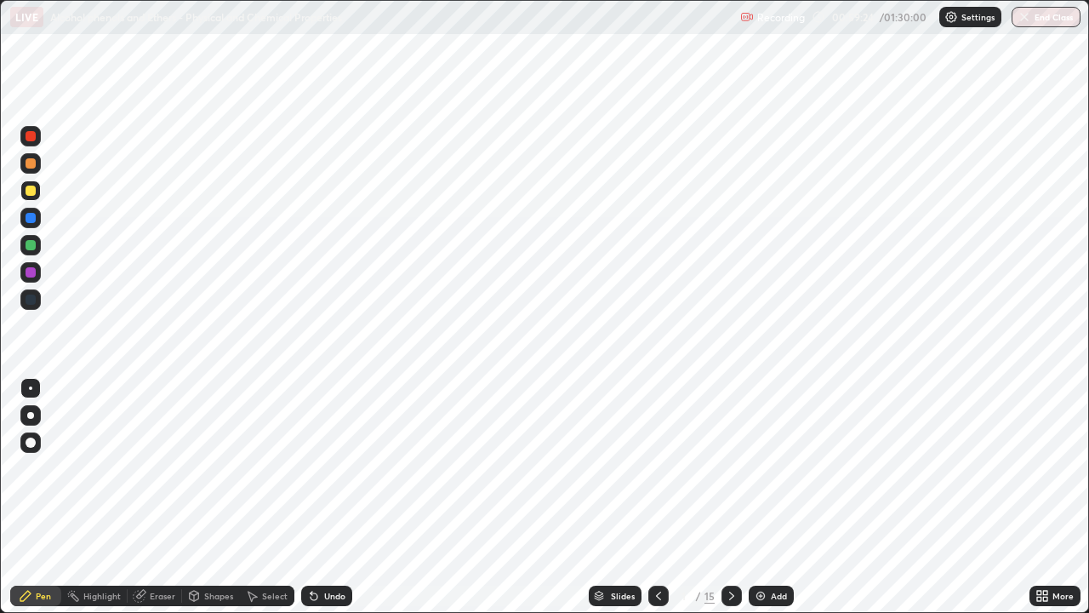
click at [729, 497] on icon at bounding box center [732, 596] width 14 height 14
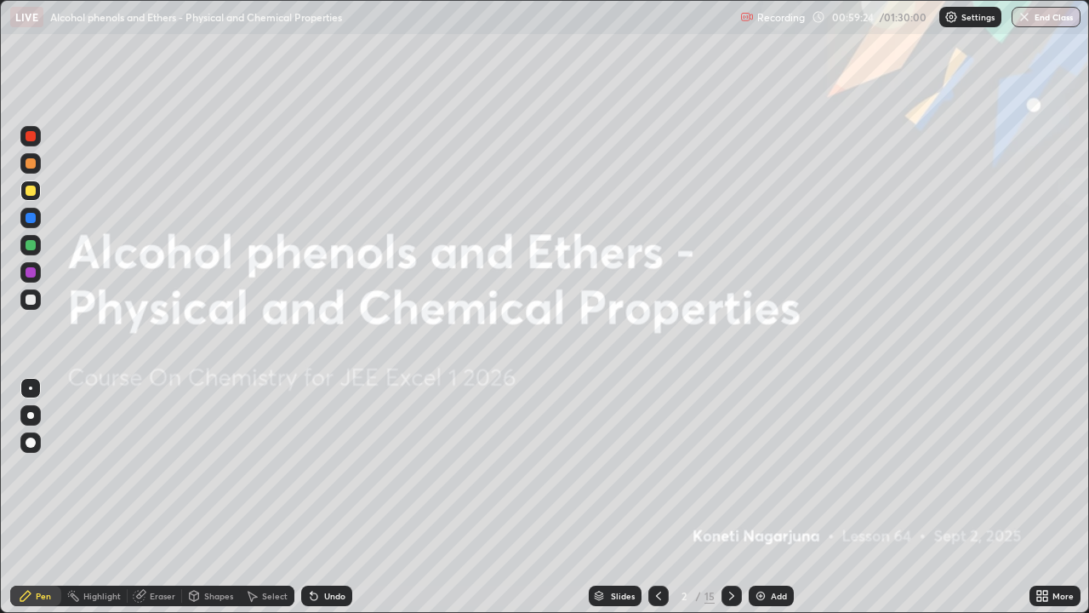
click at [729, 497] on icon at bounding box center [732, 596] width 14 height 14
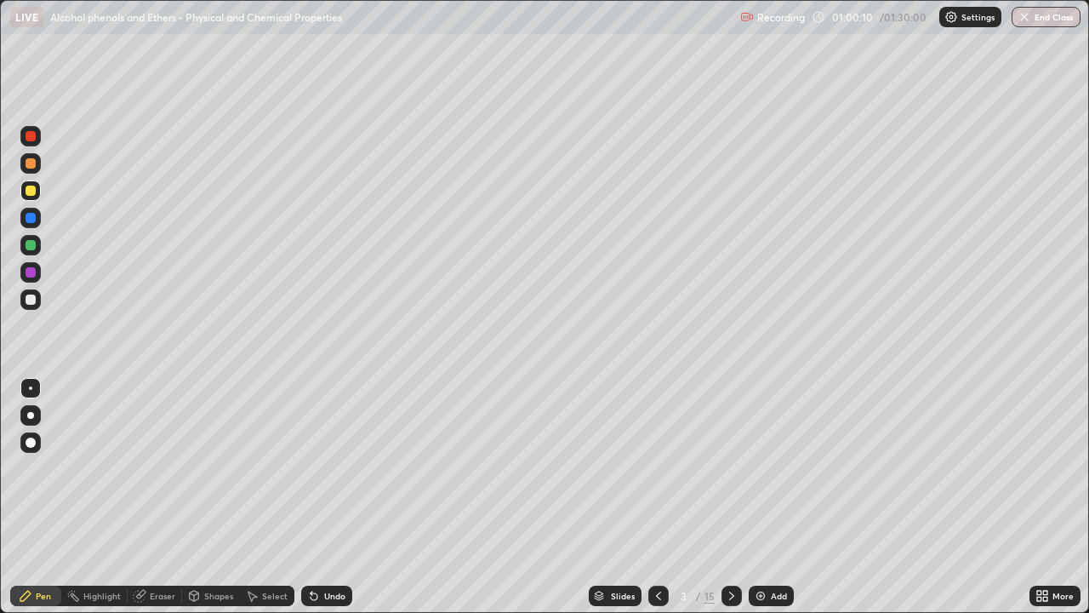
click at [682, 497] on div "3" at bounding box center [684, 596] width 17 height 10
click at [730, 497] on icon at bounding box center [732, 596] width 14 height 14
click at [728, 497] on icon at bounding box center [732, 596] width 14 height 14
click at [31, 274] on div at bounding box center [31, 272] width 10 height 10
click at [30, 295] on div at bounding box center [31, 299] width 10 height 10
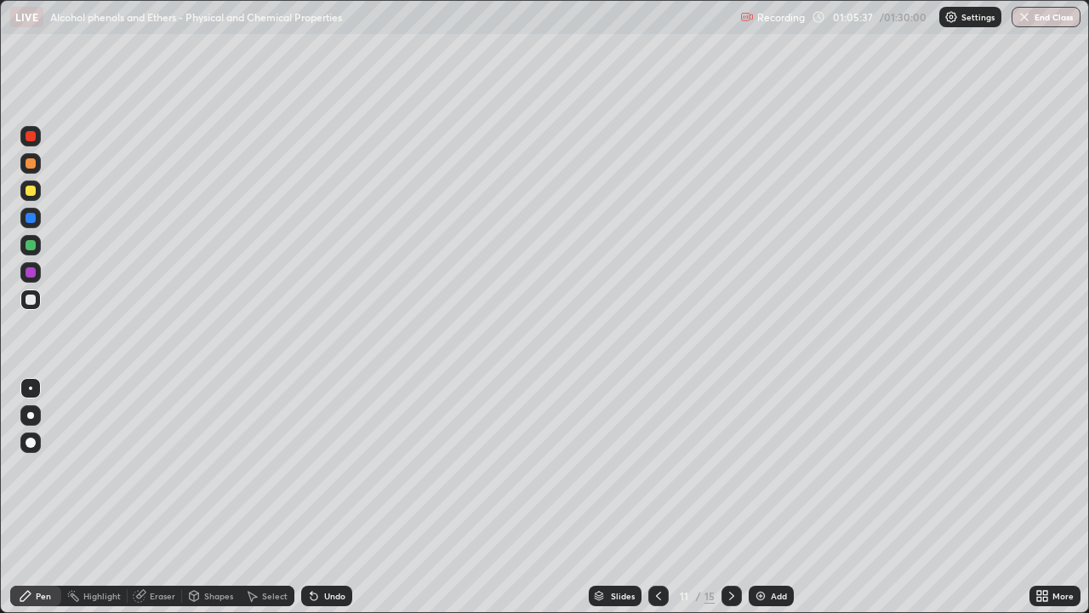
click at [729, 497] on icon at bounding box center [732, 596] width 14 height 14
click at [31, 136] on div at bounding box center [31, 136] width 10 height 10
click at [29, 190] on div at bounding box center [31, 191] width 10 height 10
click at [29, 218] on div at bounding box center [31, 218] width 10 height 10
click at [26, 294] on div at bounding box center [31, 299] width 10 height 10
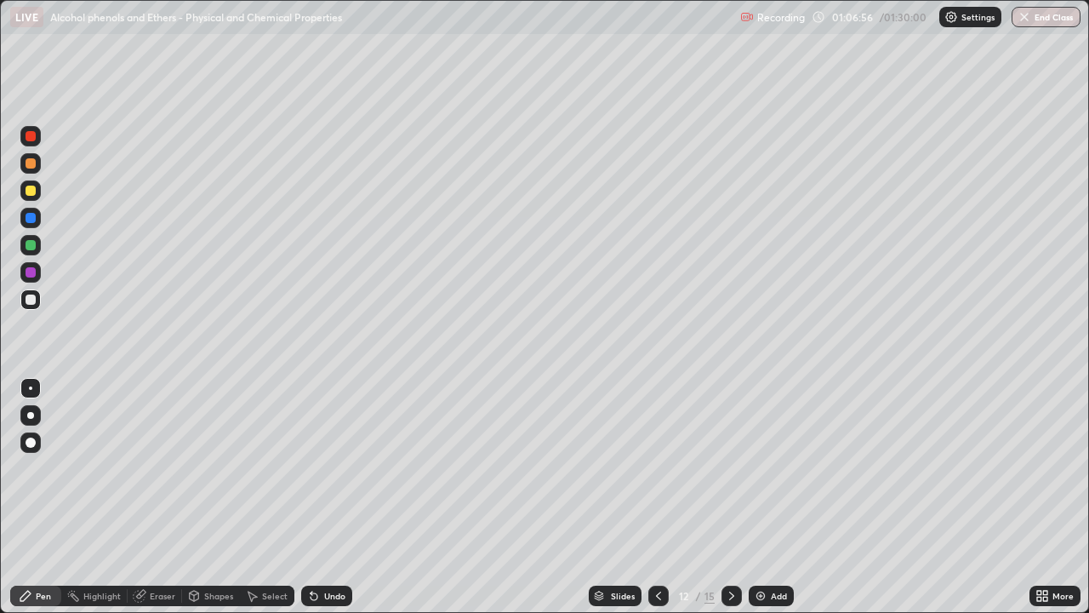
click at [28, 244] on div at bounding box center [31, 245] width 10 height 10
click at [31, 295] on div at bounding box center [31, 299] width 10 height 10
click at [30, 138] on div at bounding box center [31, 136] width 10 height 10
click at [729, 497] on icon at bounding box center [731, 595] width 5 height 9
click at [31, 248] on div at bounding box center [31, 245] width 10 height 10
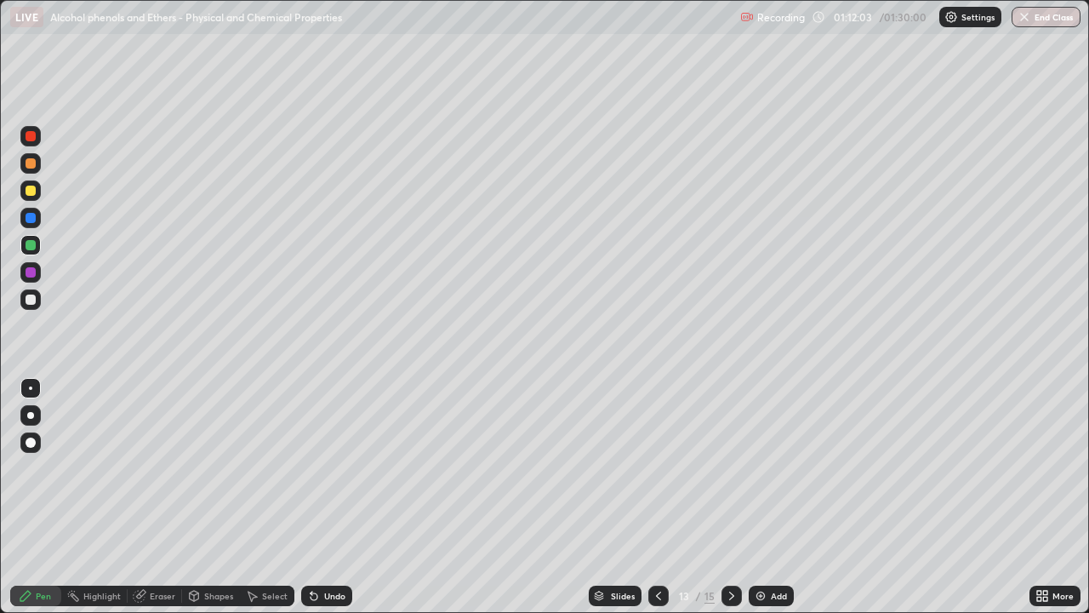
click at [26, 164] on div at bounding box center [31, 163] width 10 height 10
click at [311, 497] on icon at bounding box center [314, 596] width 7 height 7
click at [311, 497] on icon at bounding box center [312, 592] width 2 height 2
click at [33, 218] on div at bounding box center [31, 218] width 10 height 10
click at [317, 497] on icon at bounding box center [314, 596] width 14 height 14
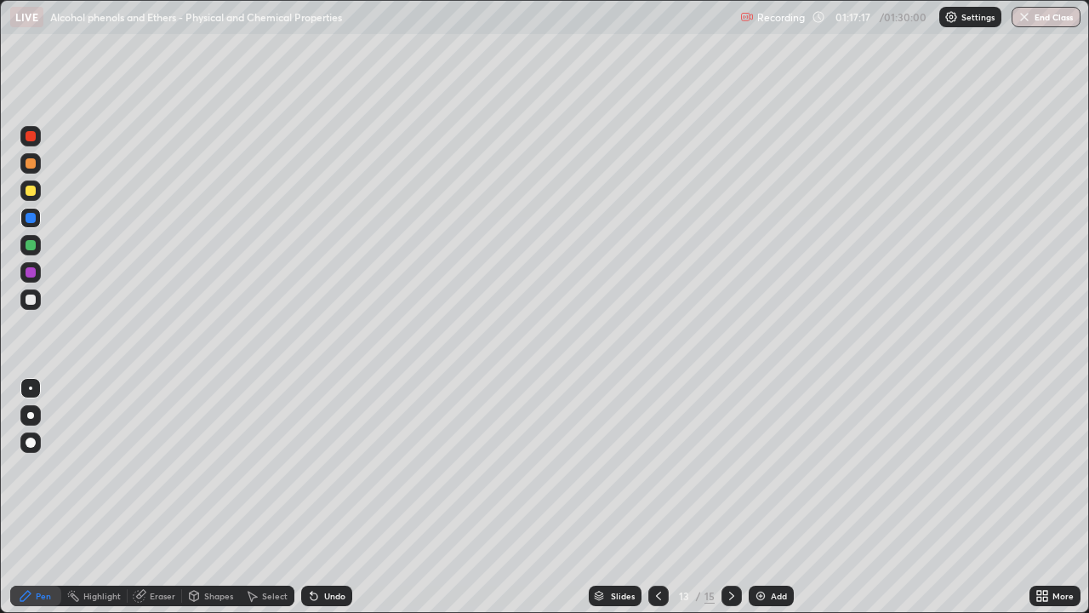
click at [320, 497] on div "Undo" at bounding box center [326, 595] width 51 height 20
click at [318, 497] on div "Undo" at bounding box center [326, 595] width 51 height 20
click at [317, 497] on icon at bounding box center [314, 596] width 14 height 14
click at [24, 300] on div at bounding box center [30, 299] width 20 height 20
click at [728, 497] on icon at bounding box center [732, 596] width 14 height 14
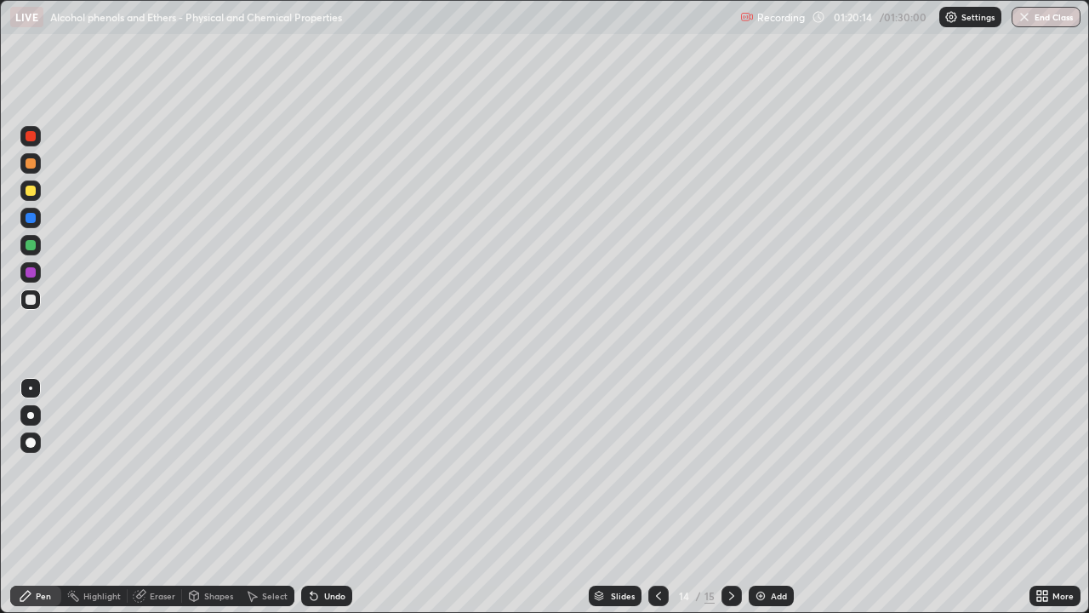
click at [31, 186] on div at bounding box center [31, 191] width 10 height 10
click at [26, 269] on div at bounding box center [31, 272] width 10 height 10
click at [27, 240] on div at bounding box center [31, 245] width 10 height 10
click at [32, 299] on div at bounding box center [31, 299] width 10 height 10
click at [730, 497] on icon at bounding box center [732, 596] width 14 height 14
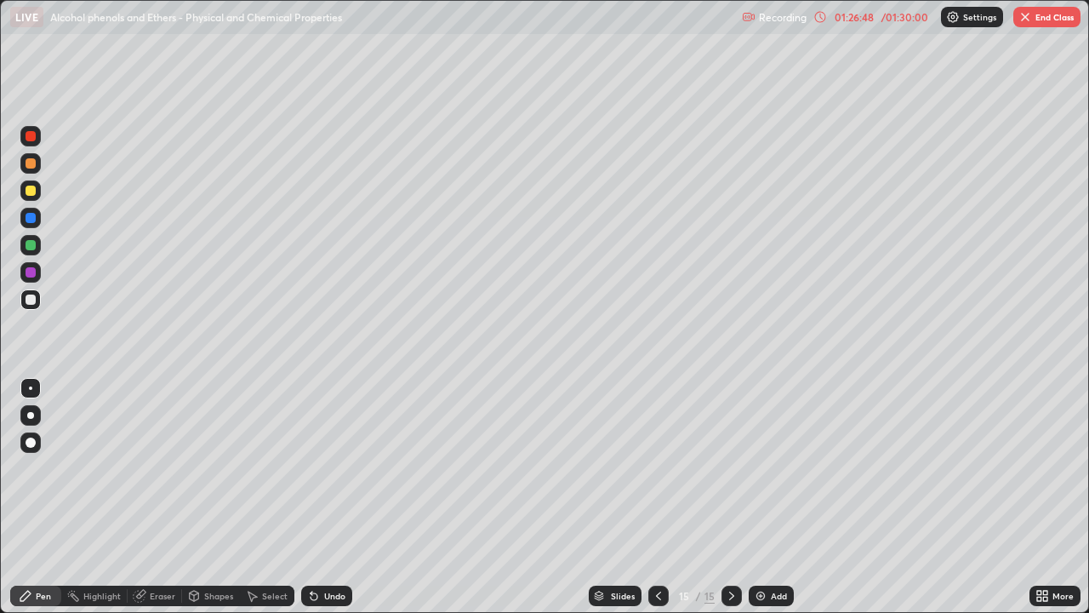
click at [31, 246] on div at bounding box center [31, 245] width 10 height 10
click at [311, 497] on icon at bounding box center [312, 592] width 2 height 2
click at [31, 246] on div at bounding box center [31, 245] width 10 height 10
click at [31, 216] on div at bounding box center [31, 218] width 10 height 10
click at [31, 269] on div at bounding box center [31, 272] width 10 height 10
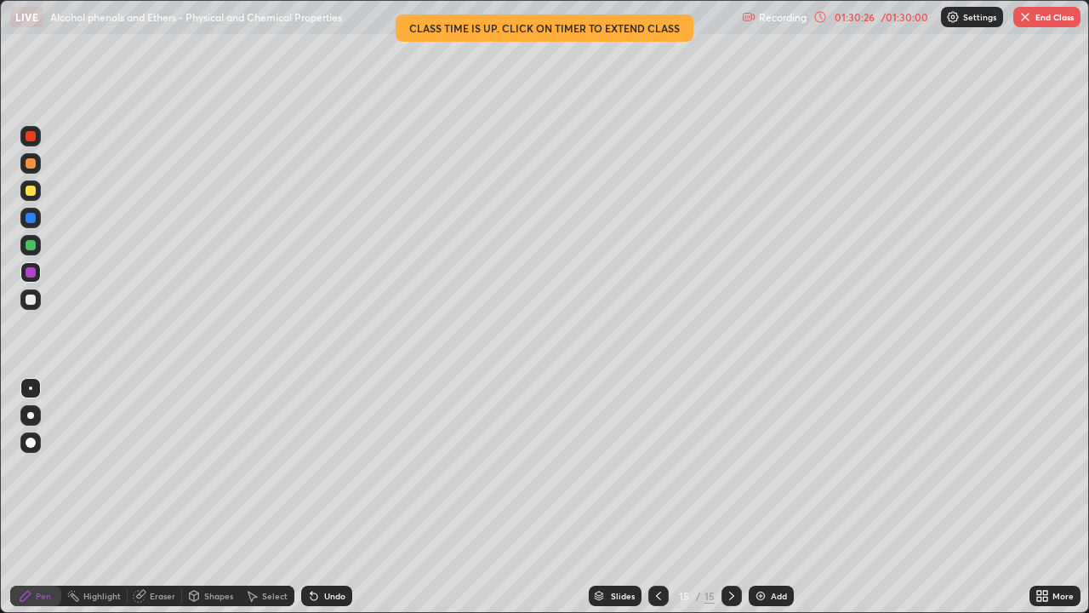
click at [30, 242] on div at bounding box center [31, 245] width 10 height 10
click at [1036, 12] on button "End Class" at bounding box center [1046, 17] width 67 height 20
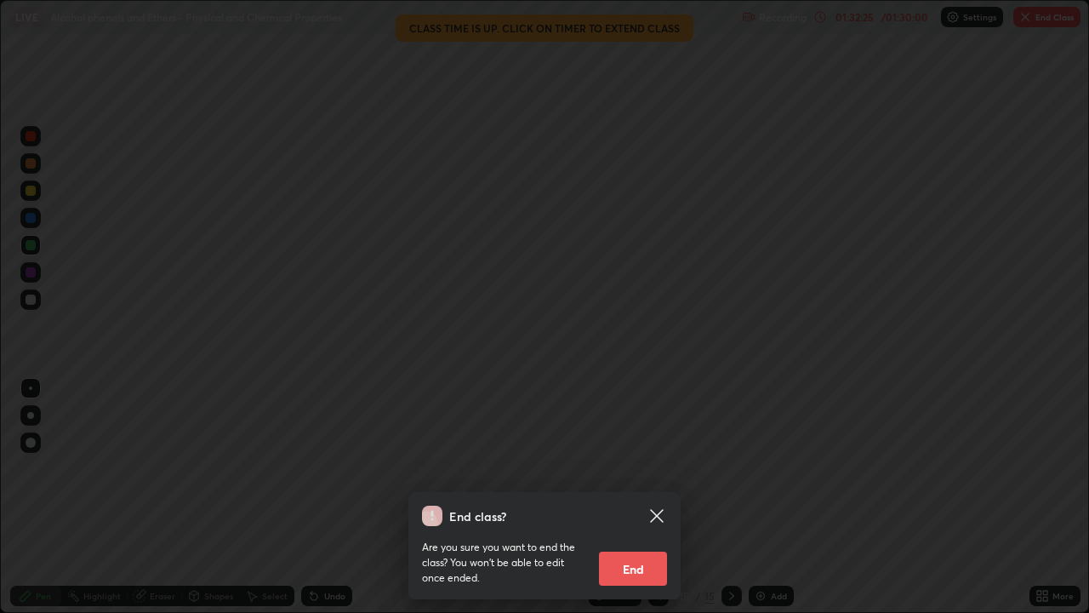
click at [717, 471] on div "End class? Are you sure you want to end the class? You won’t be able to edit on…" at bounding box center [544, 306] width 1089 height 613
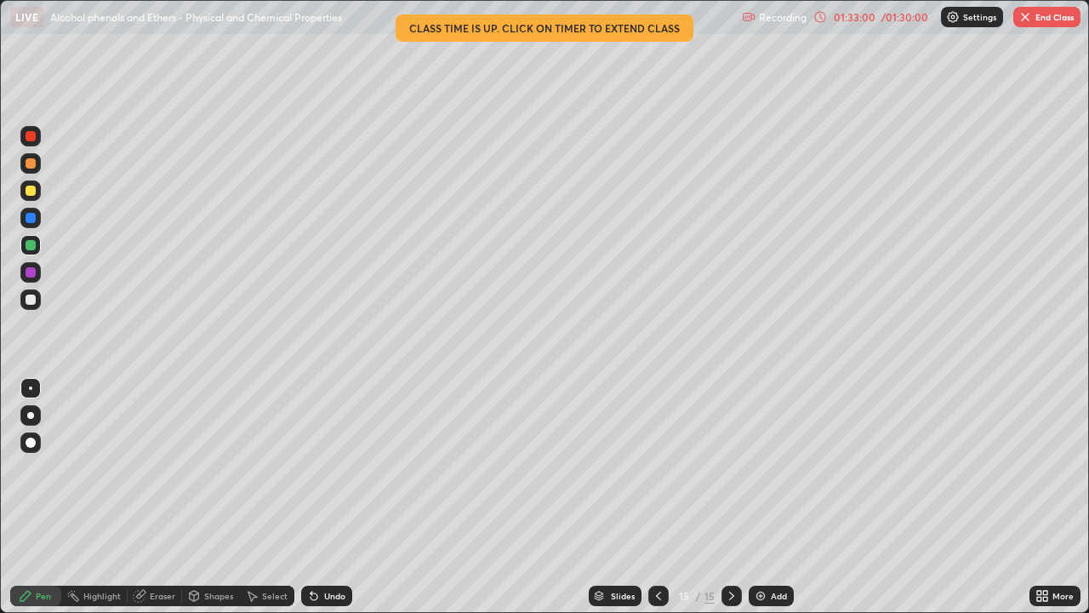
click at [1046, 15] on button "End Class" at bounding box center [1046, 17] width 67 height 20
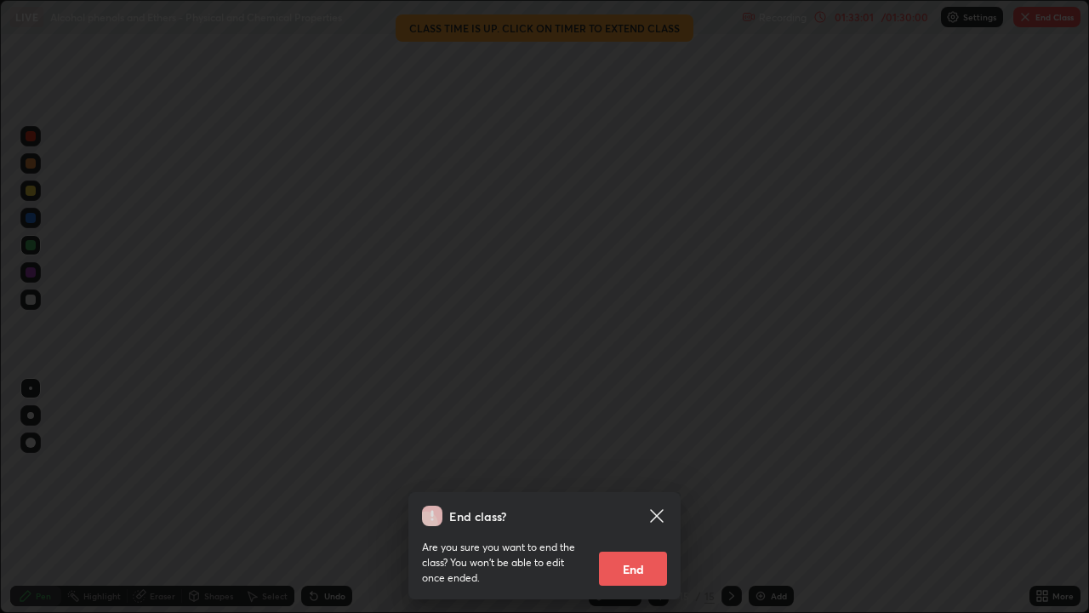
click at [640, 497] on button "End" at bounding box center [633, 568] width 68 height 34
